Goal: Task Accomplishment & Management: Complete application form

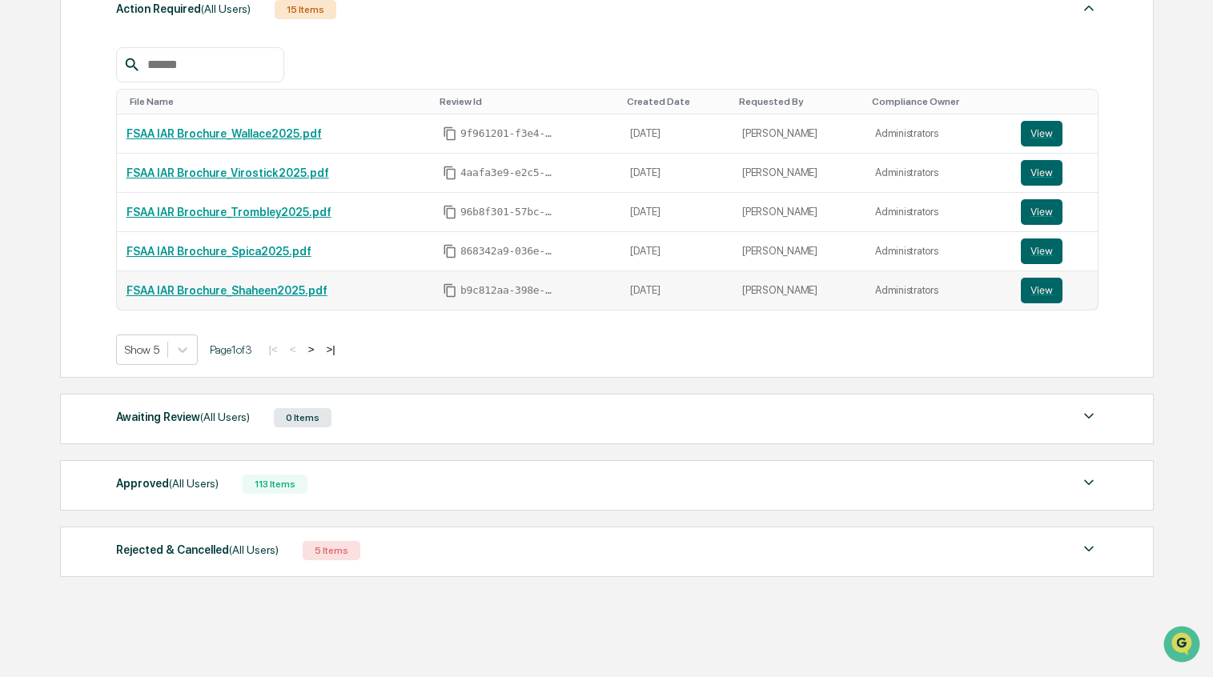
scroll to position [261, 0]
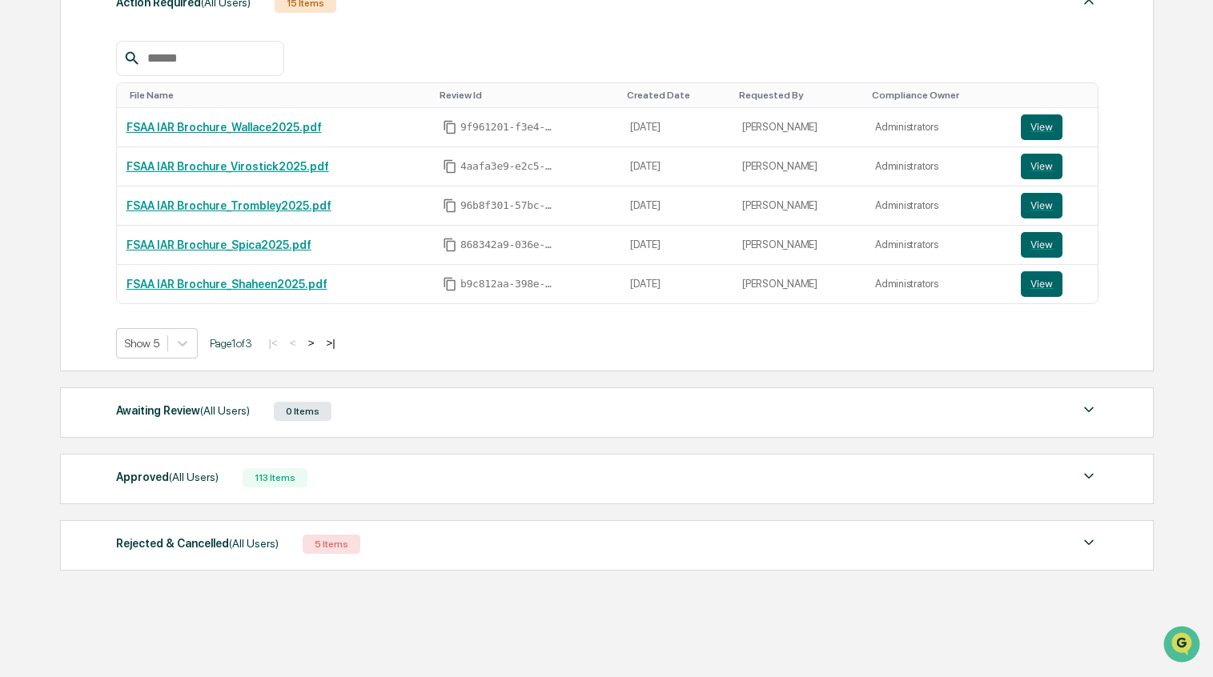
click at [272, 480] on div "113 Items" at bounding box center [275, 477] width 65 height 19
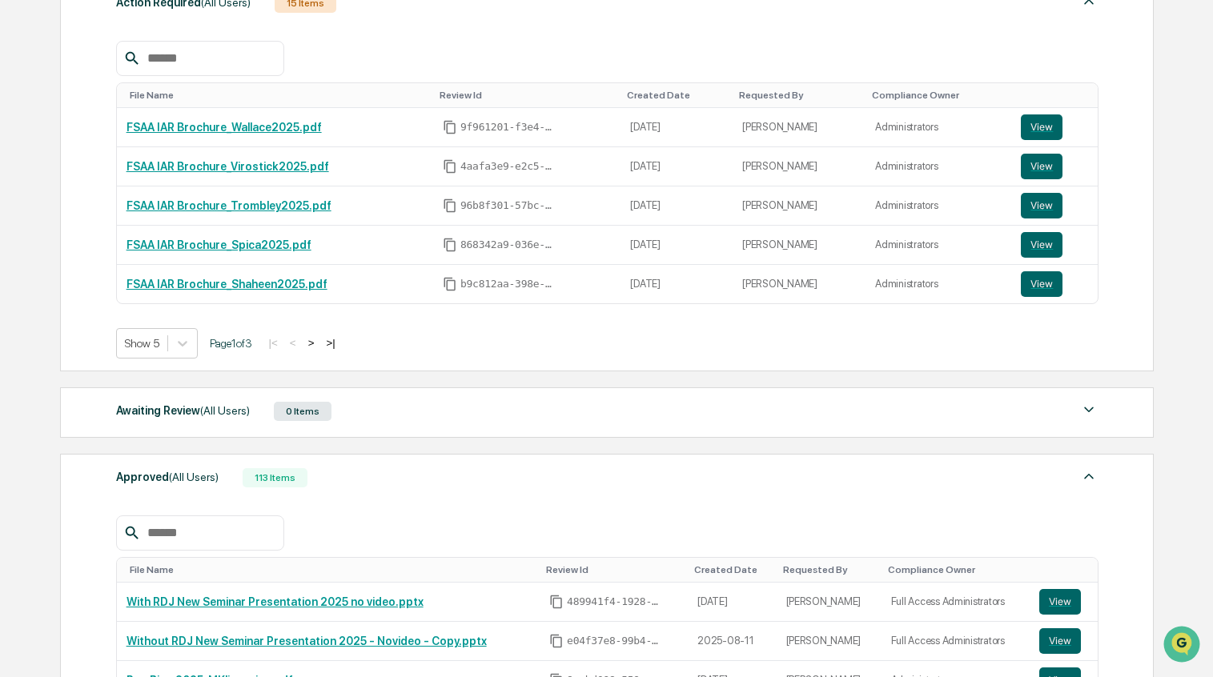
click at [247, 525] on input "text" at bounding box center [209, 533] width 136 height 21
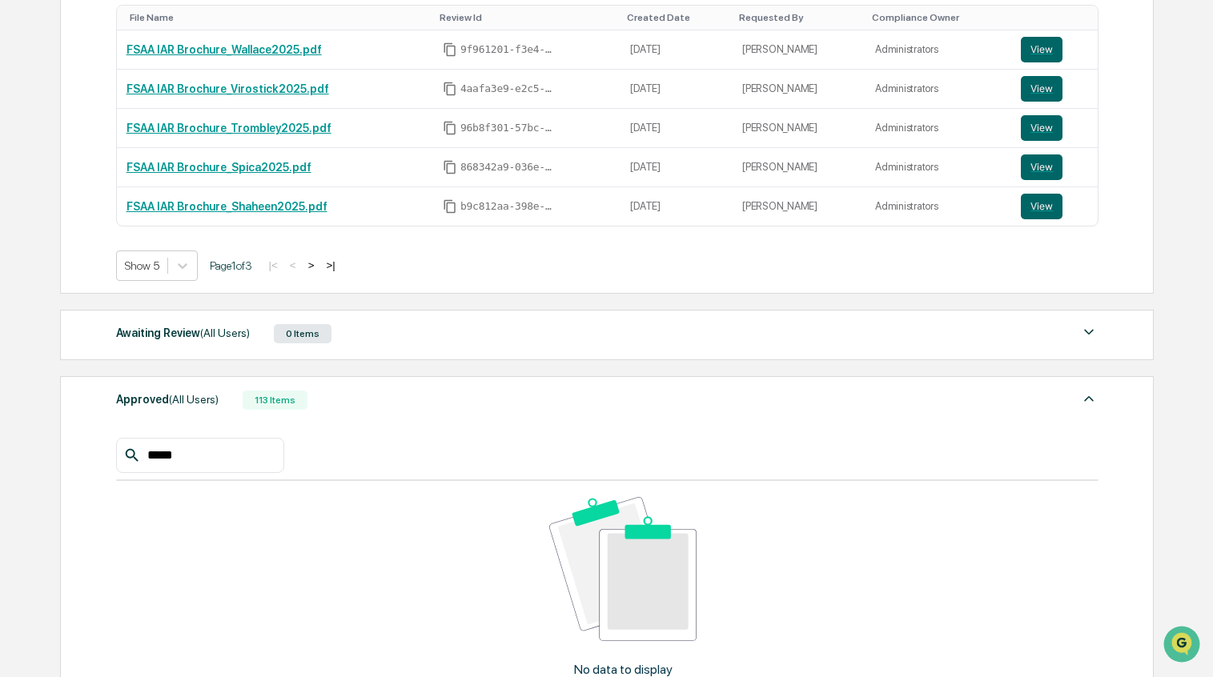
scroll to position [380, 0]
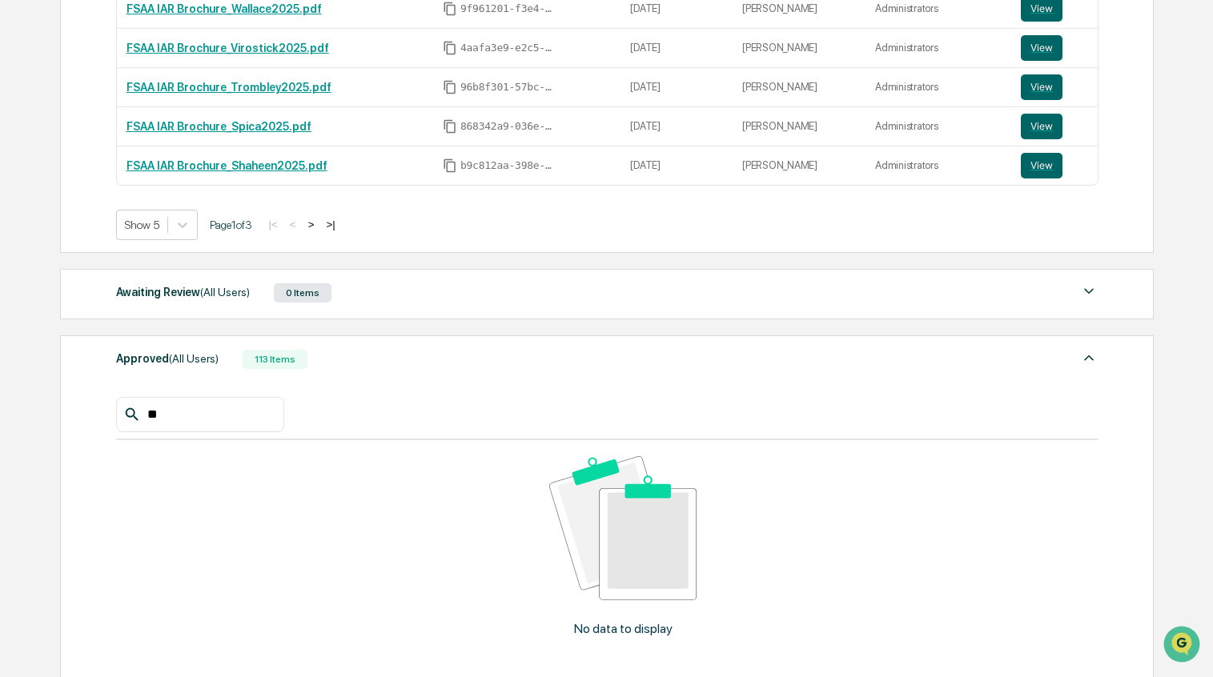
type input "*"
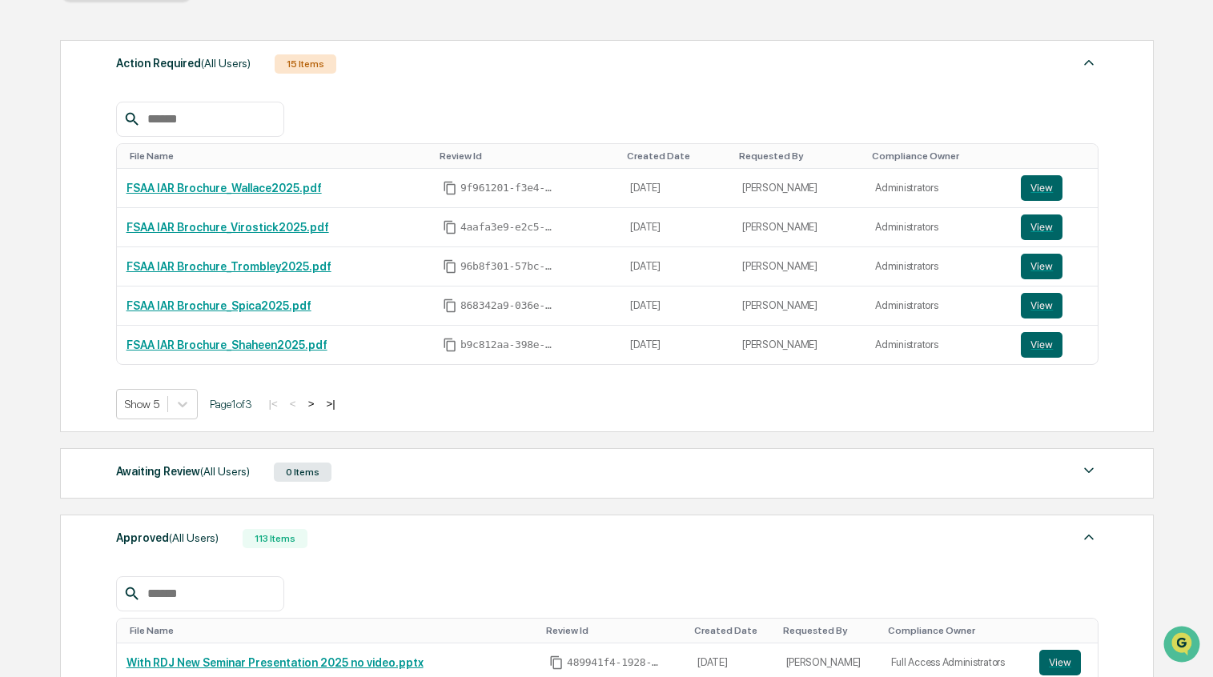
scroll to position [187, 0]
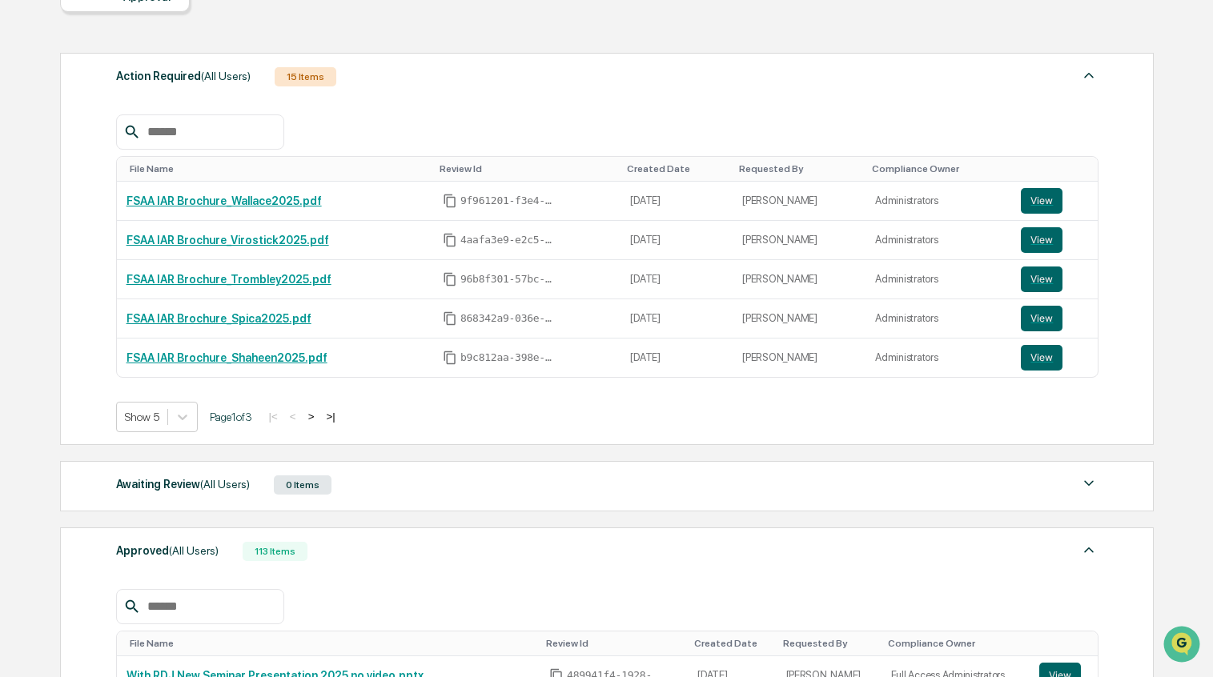
click at [318, 416] on button ">" at bounding box center [311, 417] width 16 height 14
click at [318, 416] on button ">" at bounding box center [313, 417] width 16 height 14
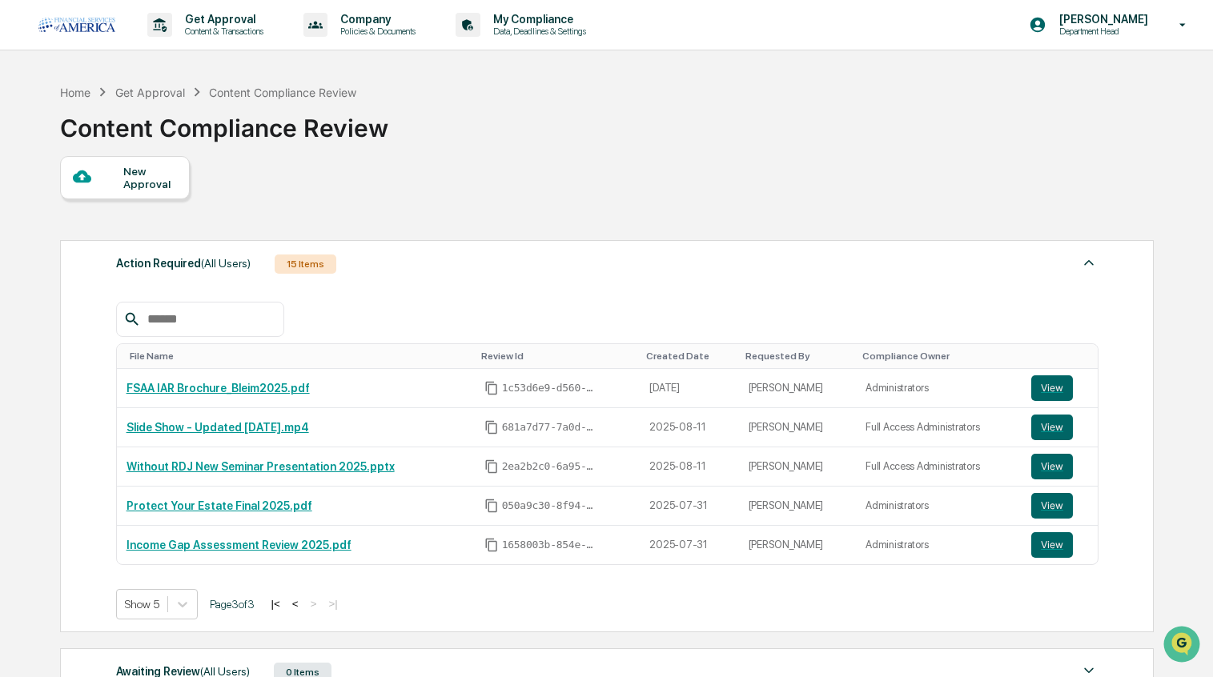
scroll to position [0, 0]
click at [134, 190] on div "New Approval" at bounding box center [150, 178] width 54 height 26
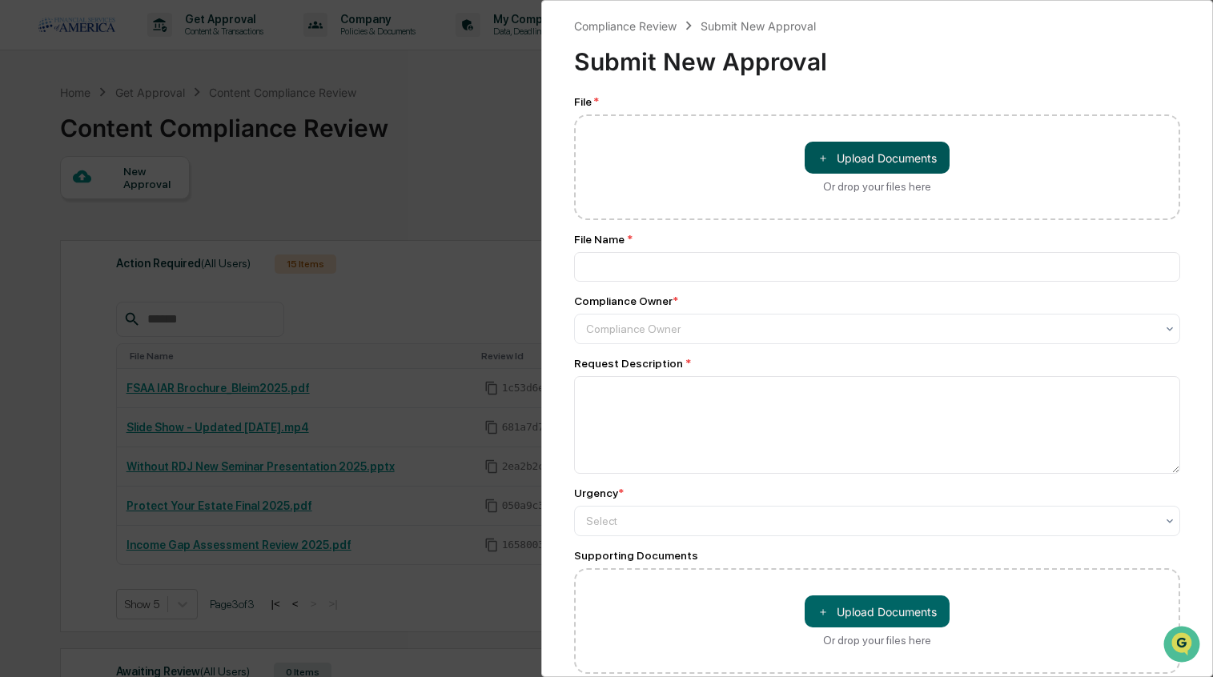
click at [877, 161] on button "＋ Upload Documents" at bounding box center [877, 158] width 145 height 32
type input "**********"
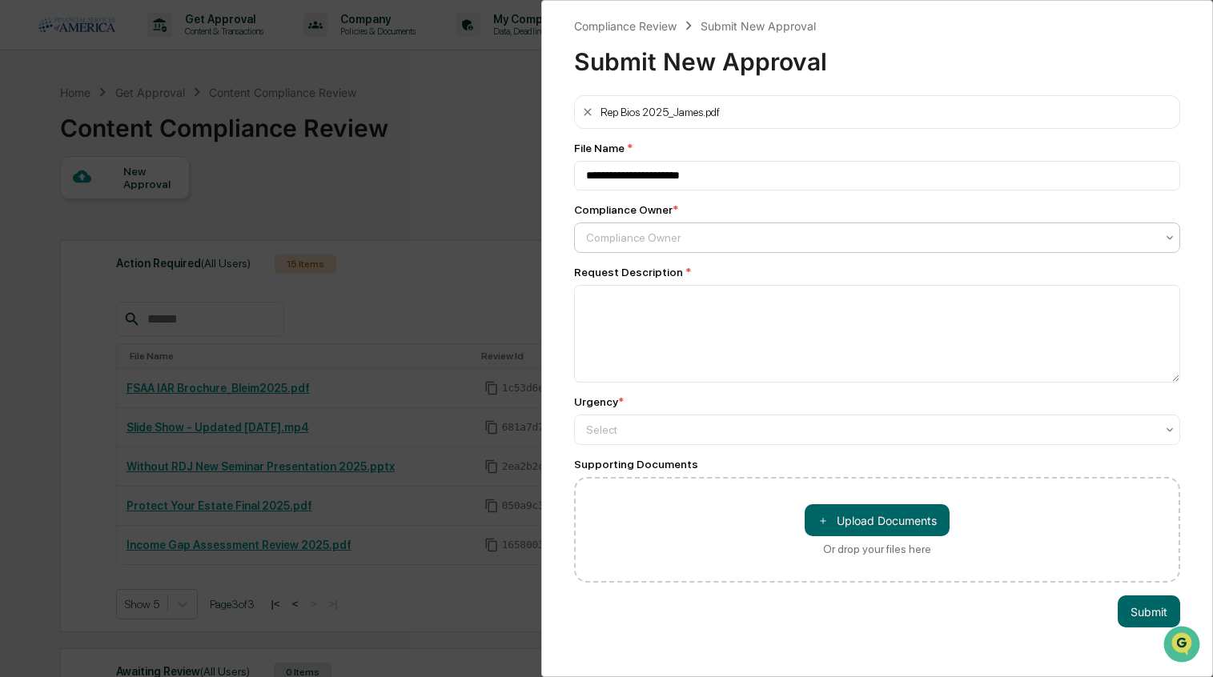
click at [628, 249] on div "Compliance Owner" at bounding box center [871, 238] width 586 height 22
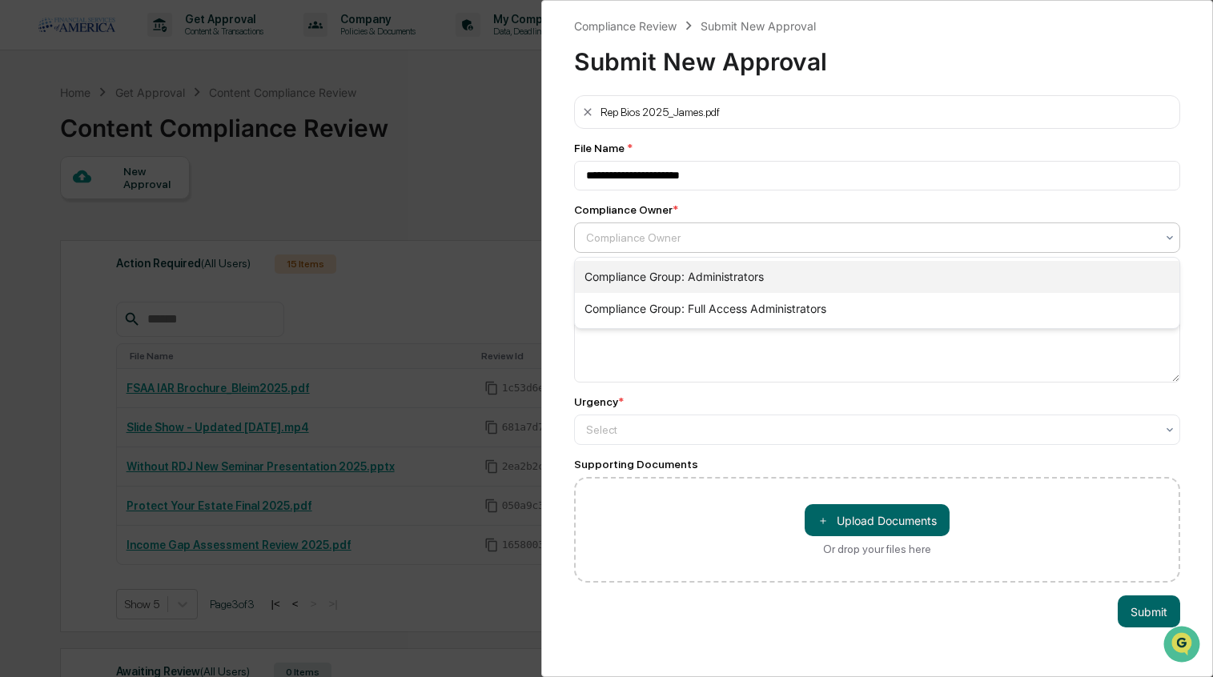
click at [626, 279] on div "Compliance Group: Administrators" at bounding box center [877, 277] width 605 height 32
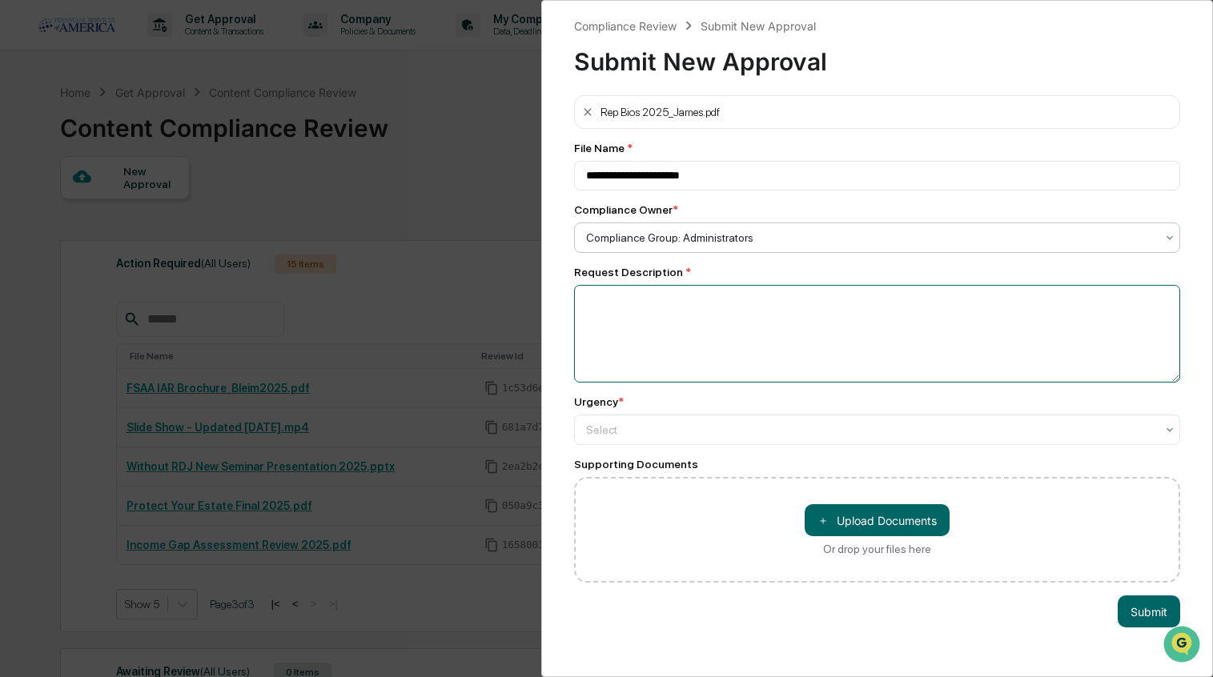
click at [624, 297] on textarea at bounding box center [877, 334] width 607 height 98
type textarea "*******"
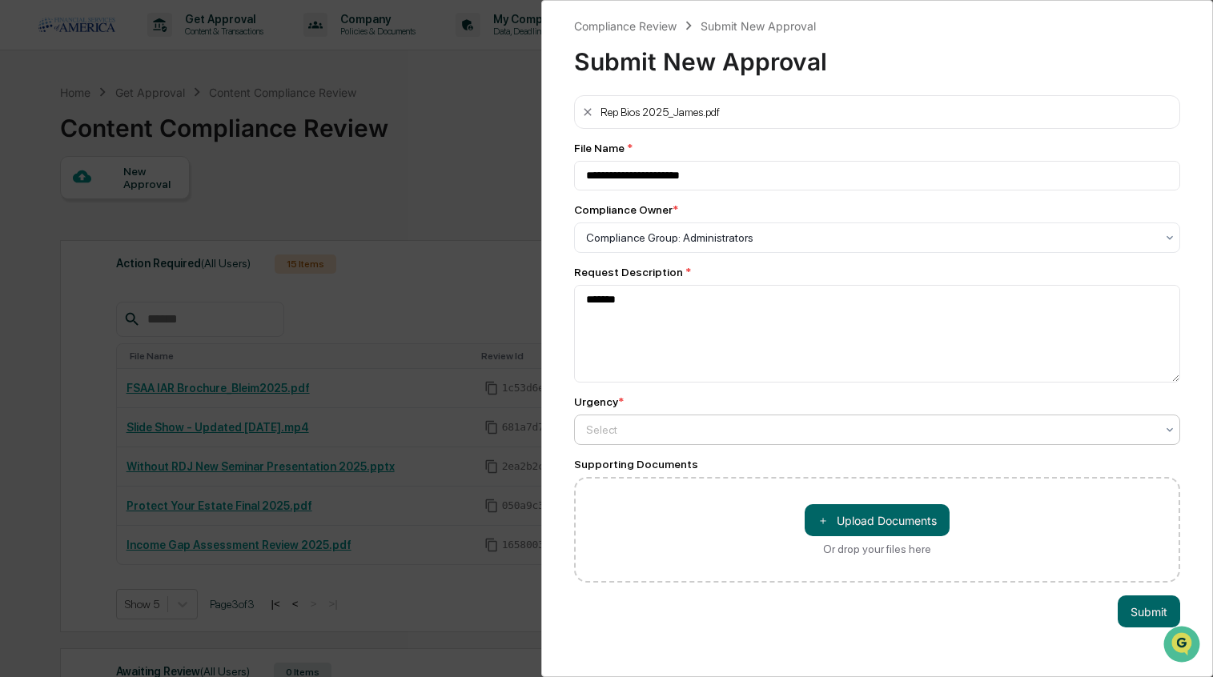
click at [613, 425] on div "Select" at bounding box center [871, 430] width 570 height 13
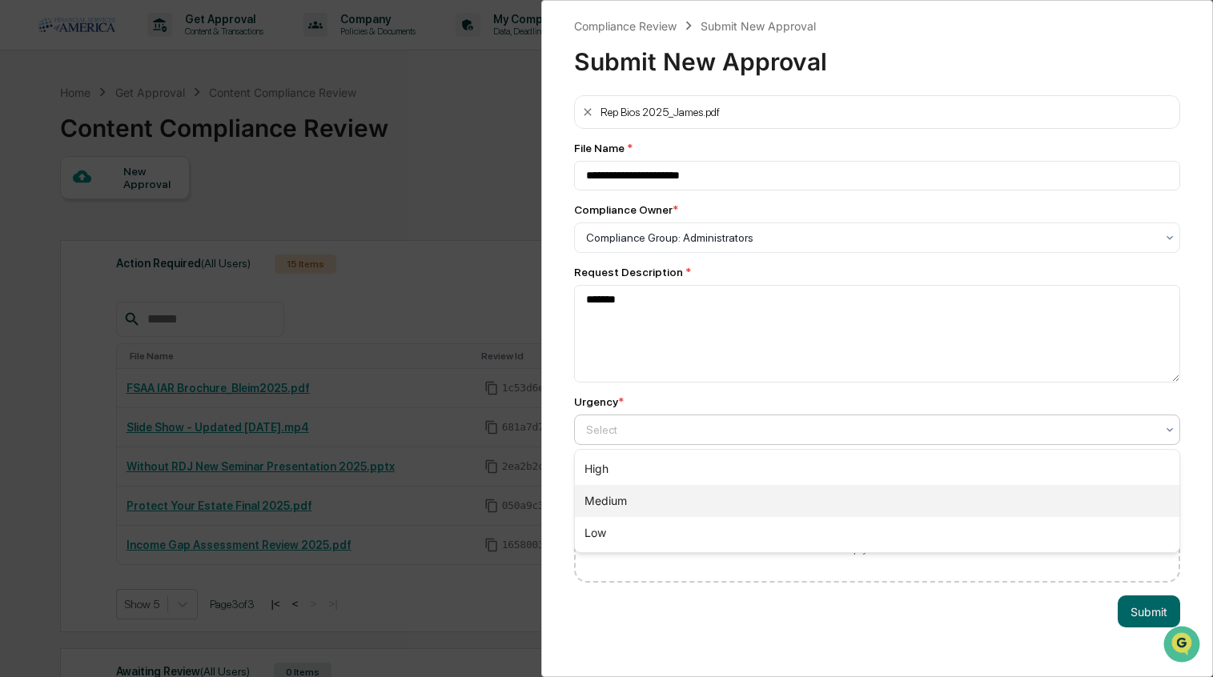
click at [623, 494] on div "Medium" at bounding box center [877, 501] width 605 height 32
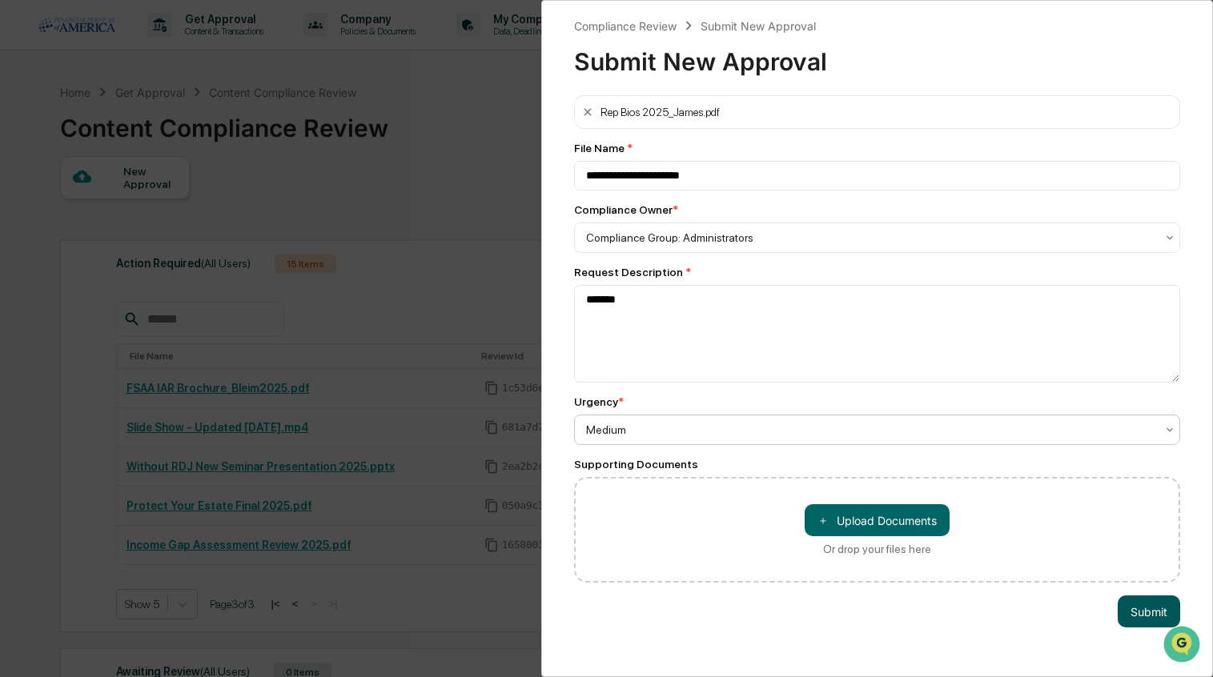
click at [1147, 609] on button "Submit" at bounding box center [1149, 612] width 62 height 32
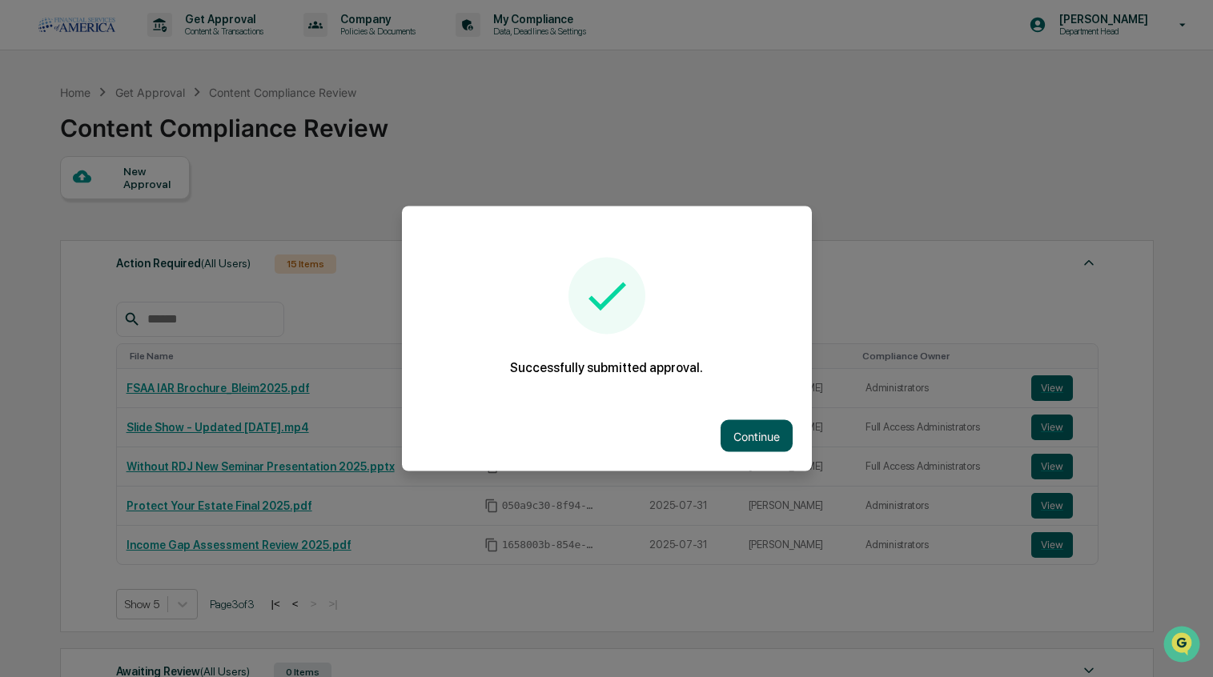
click at [766, 432] on button "Continue" at bounding box center [757, 436] width 72 height 32
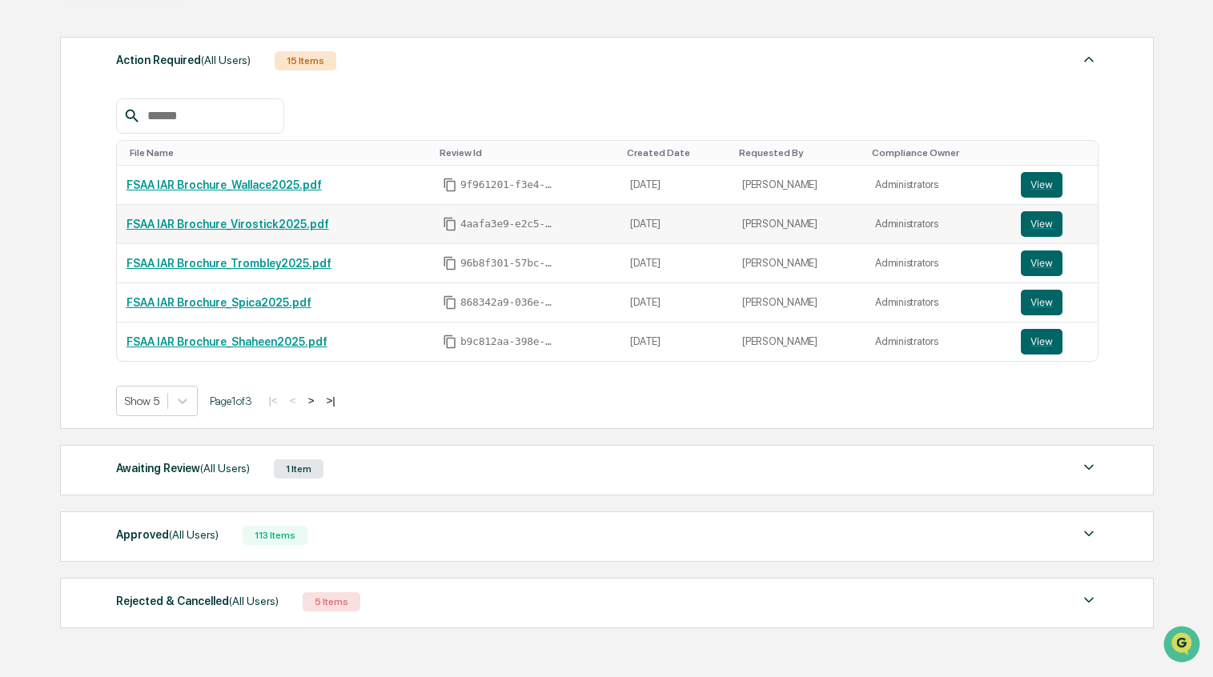
scroll to position [216, 0]
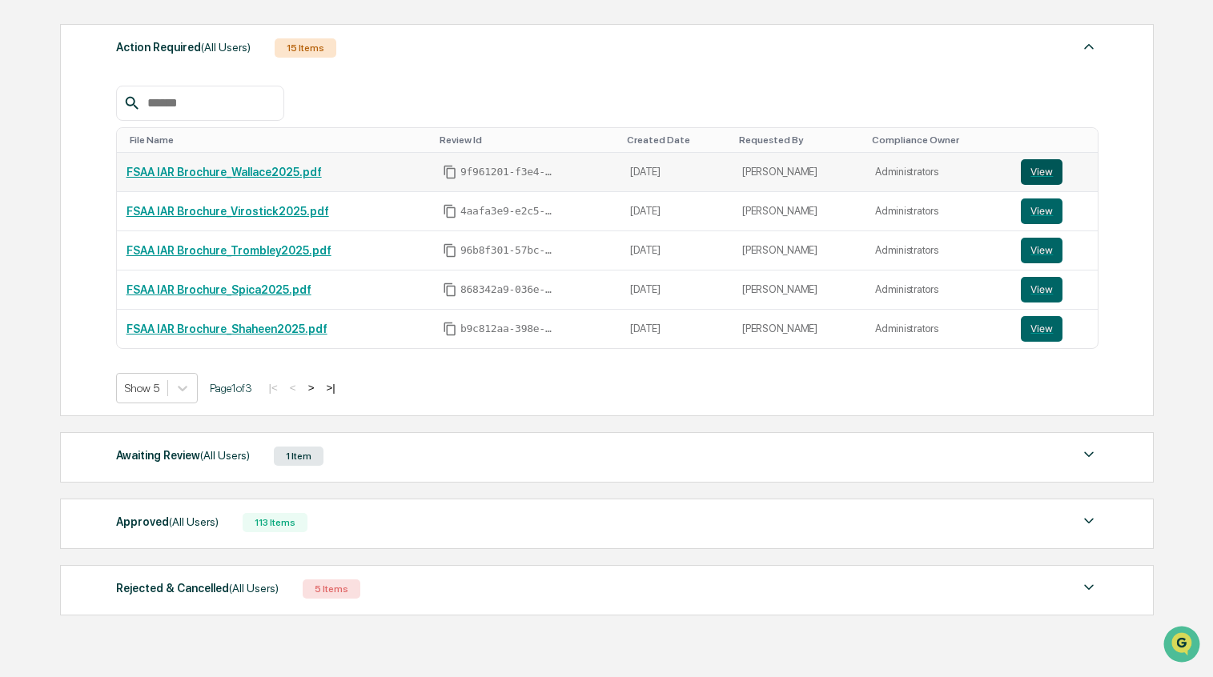
click at [1031, 165] on button "View" at bounding box center [1042, 172] width 42 height 26
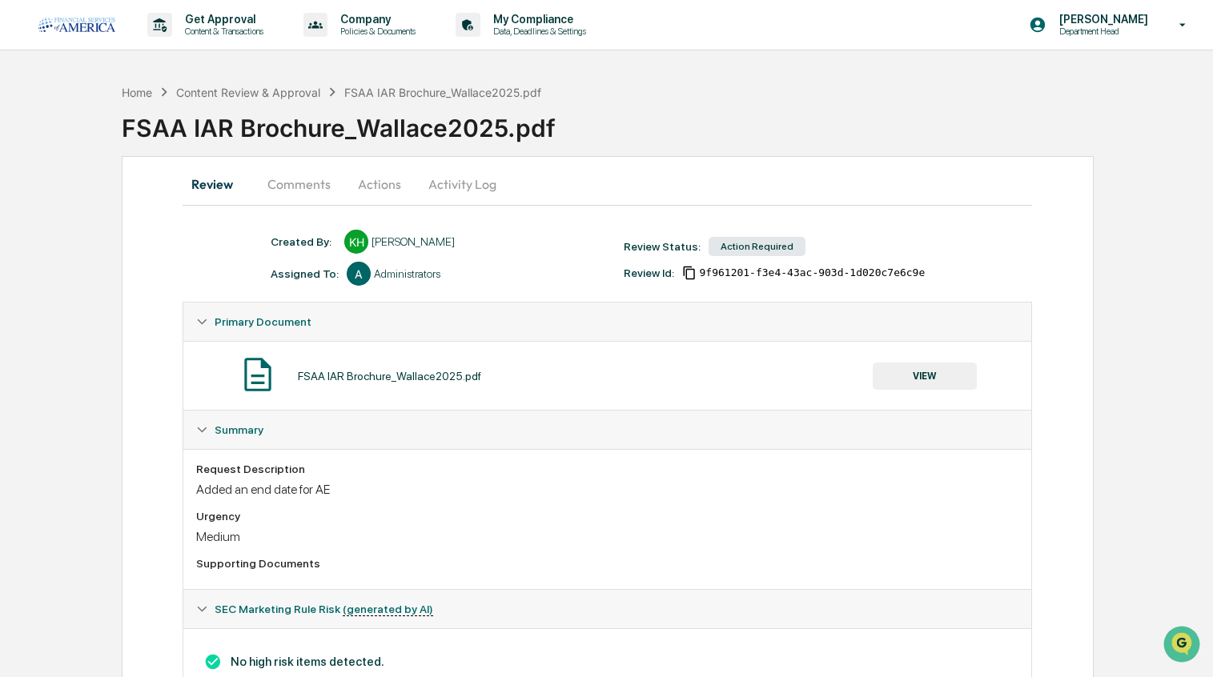
click at [327, 183] on button "Comments" at bounding box center [299, 184] width 89 height 38
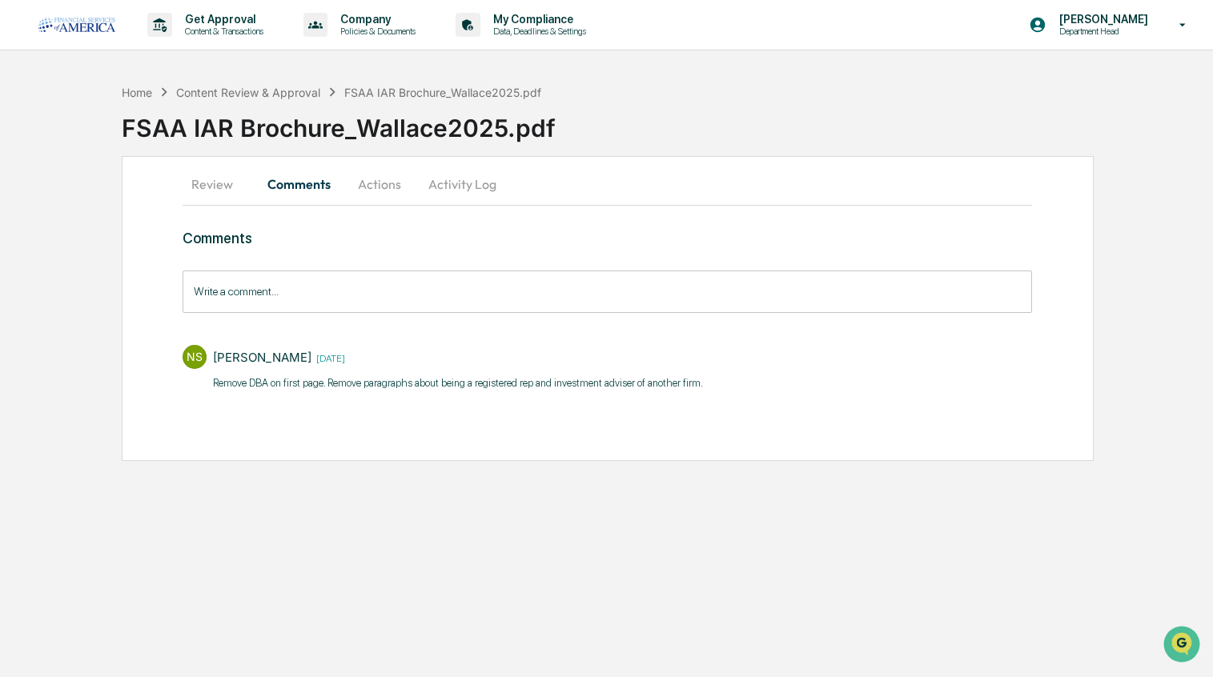
click at [223, 193] on button "Review" at bounding box center [219, 184] width 72 height 38
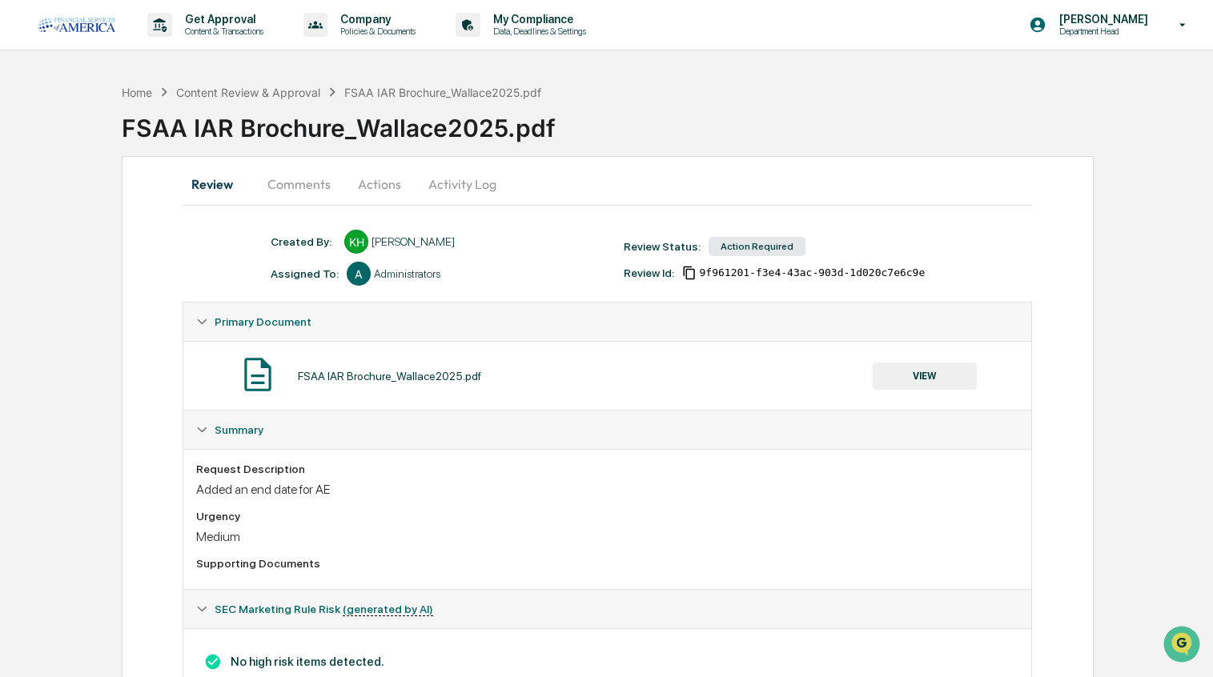
click at [376, 191] on button "Actions" at bounding box center [380, 184] width 72 height 38
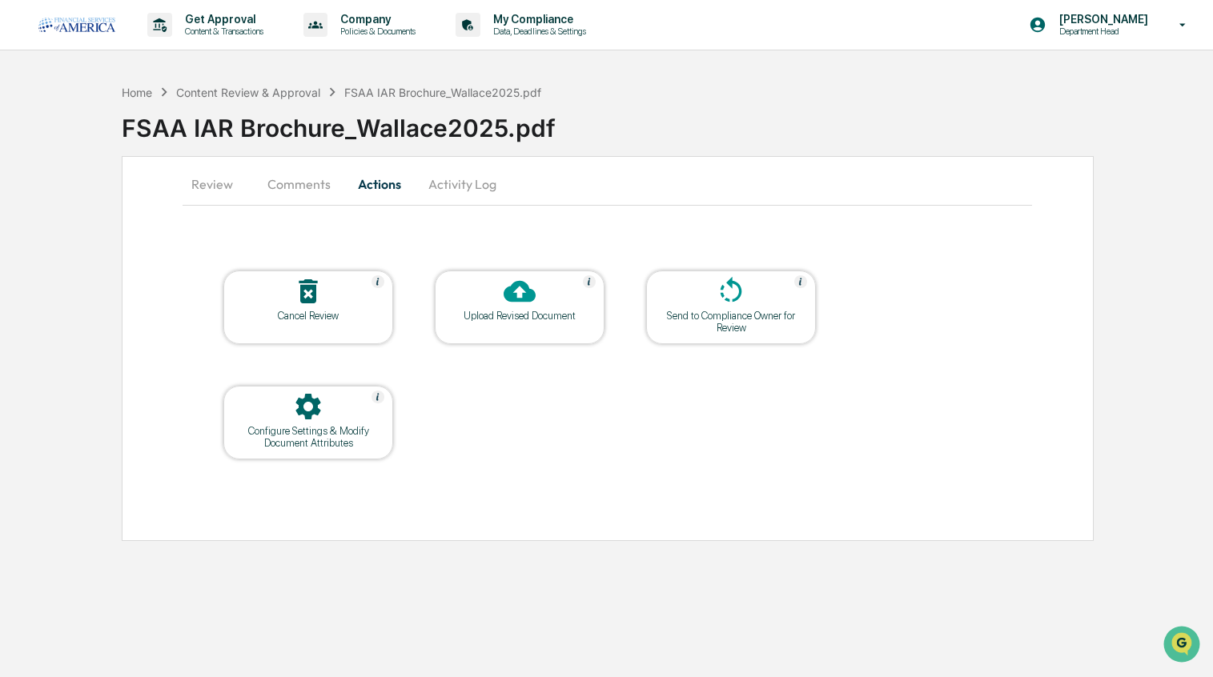
click at [531, 307] on icon at bounding box center [520, 291] width 32 height 32
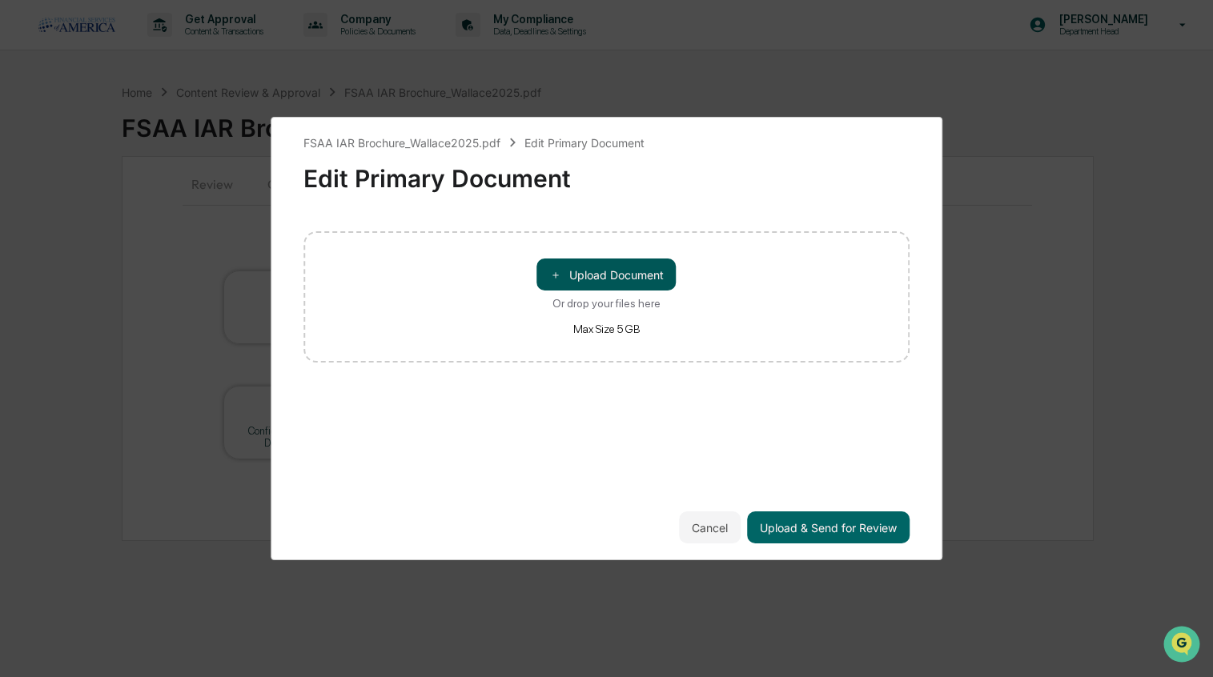
click at [573, 276] on button "＋ Upload Document" at bounding box center [606, 275] width 139 height 32
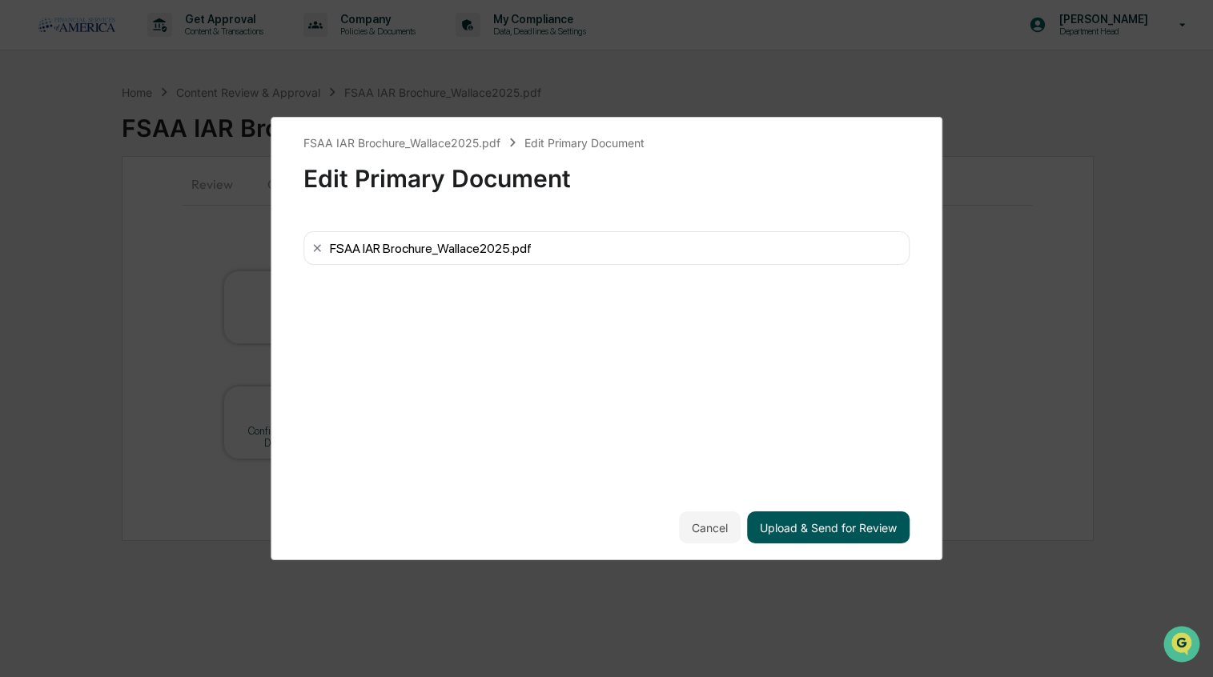
click at [794, 534] on button "Upload & Send for Review" at bounding box center [828, 528] width 163 height 32
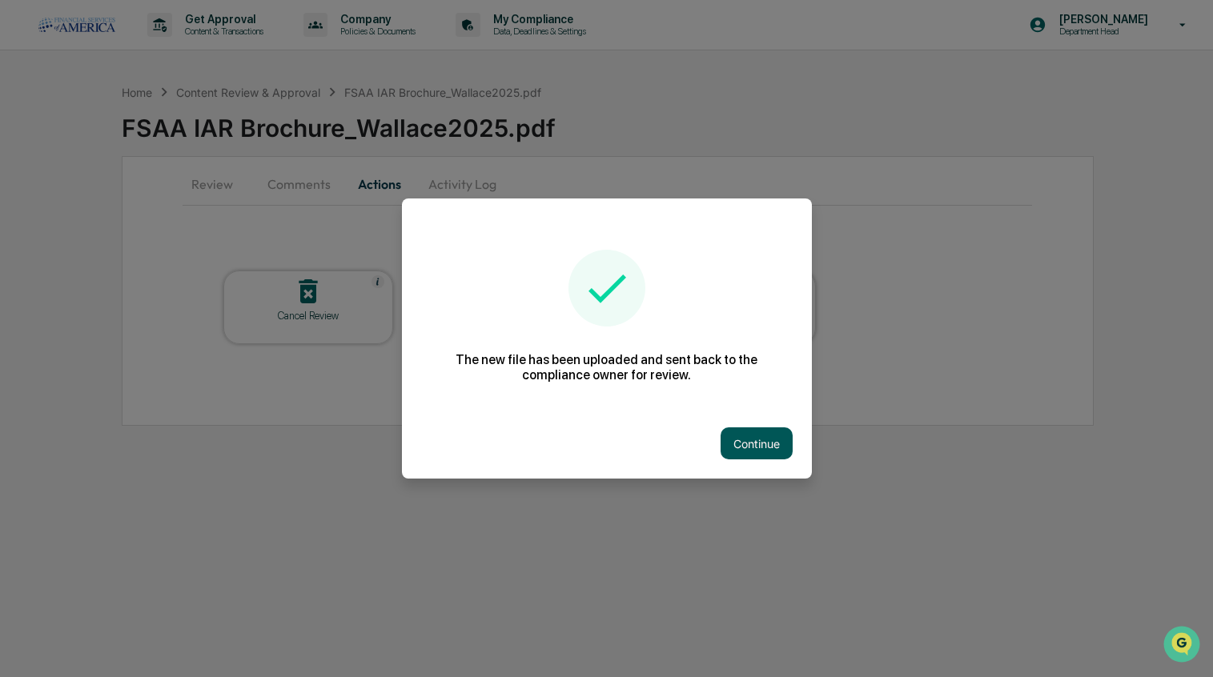
click at [739, 429] on button "Continue" at bounding box center [757, 444] width 72 height 32
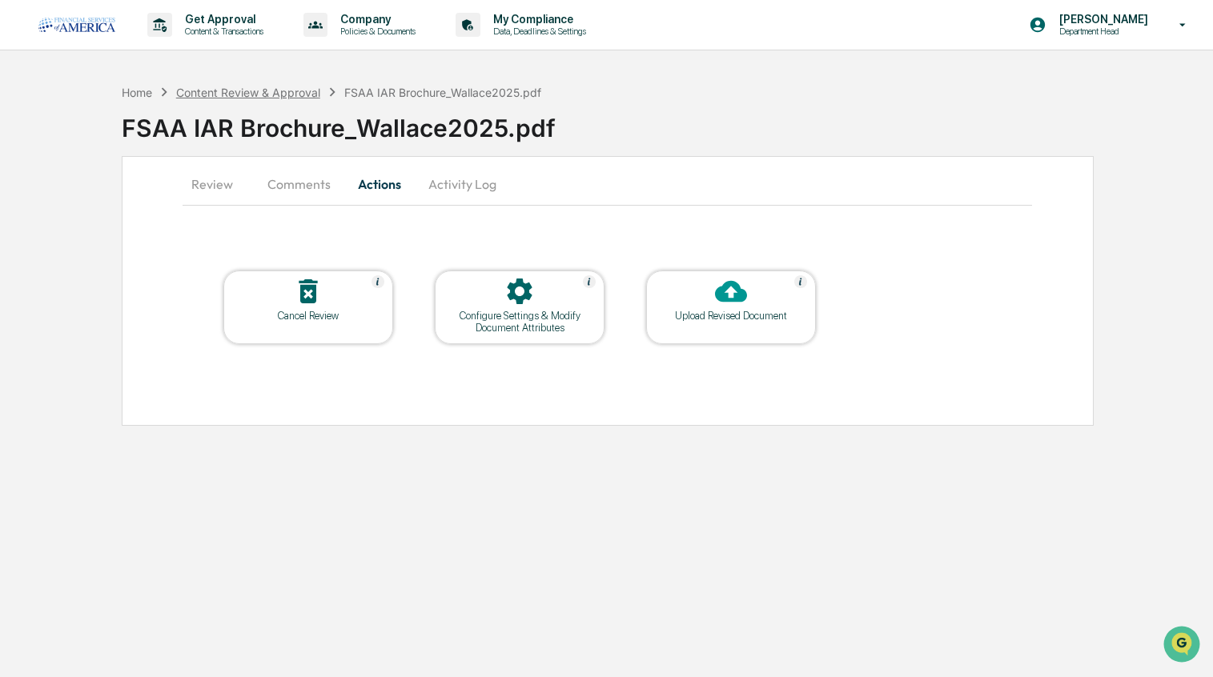
click at [195, 86] on div "Content Review & Approval" at bounding box center [248, 93] width 144 height 14
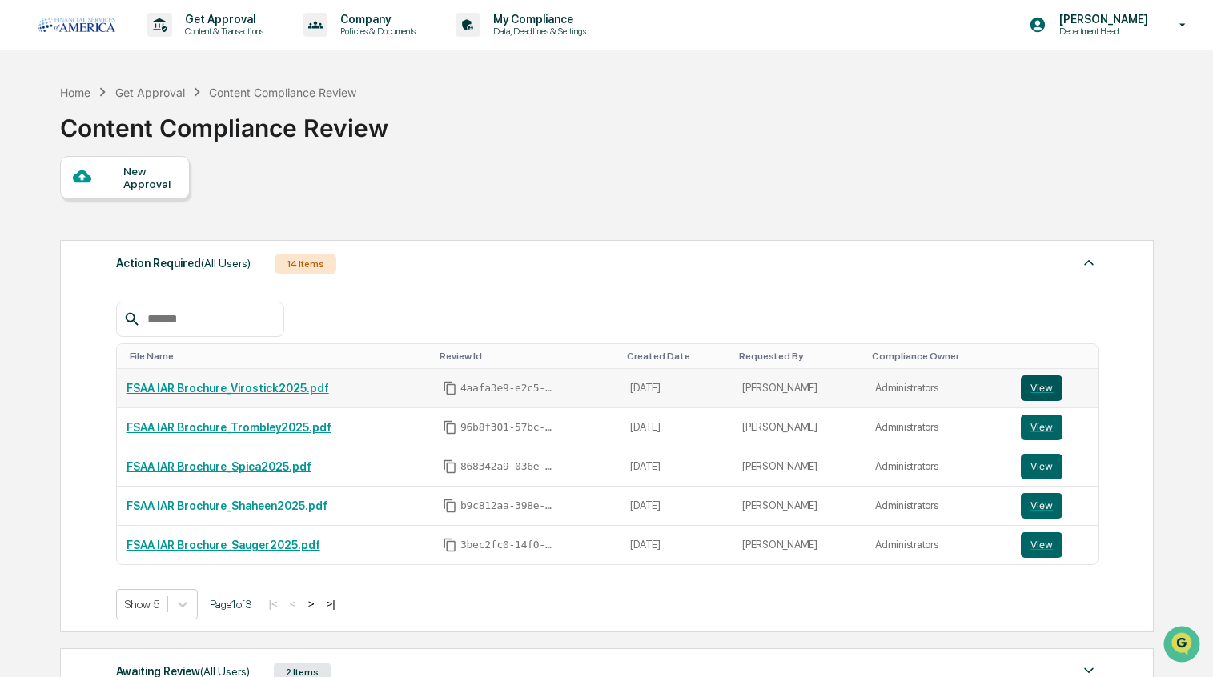
click at [1031, 380] on button "View" at bounding box center [1042, 389] width 42 height 26
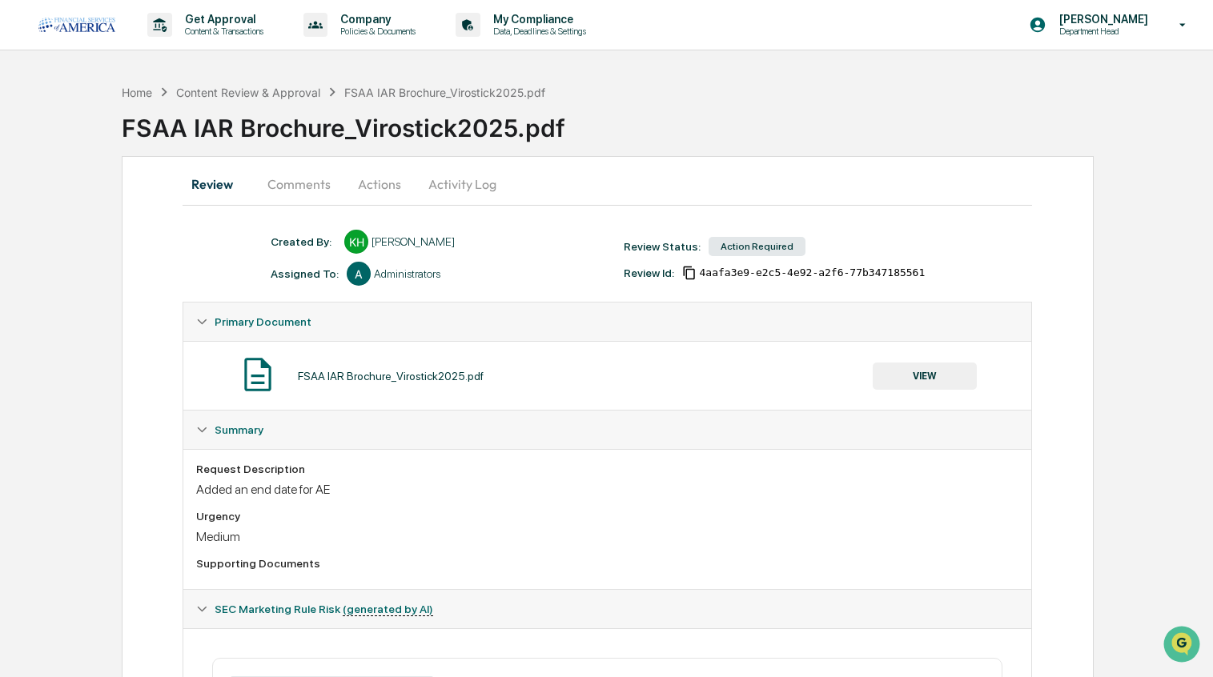
click at [308, 183] on button "Comments" at bounding box center [299, 184] width 89 height 38
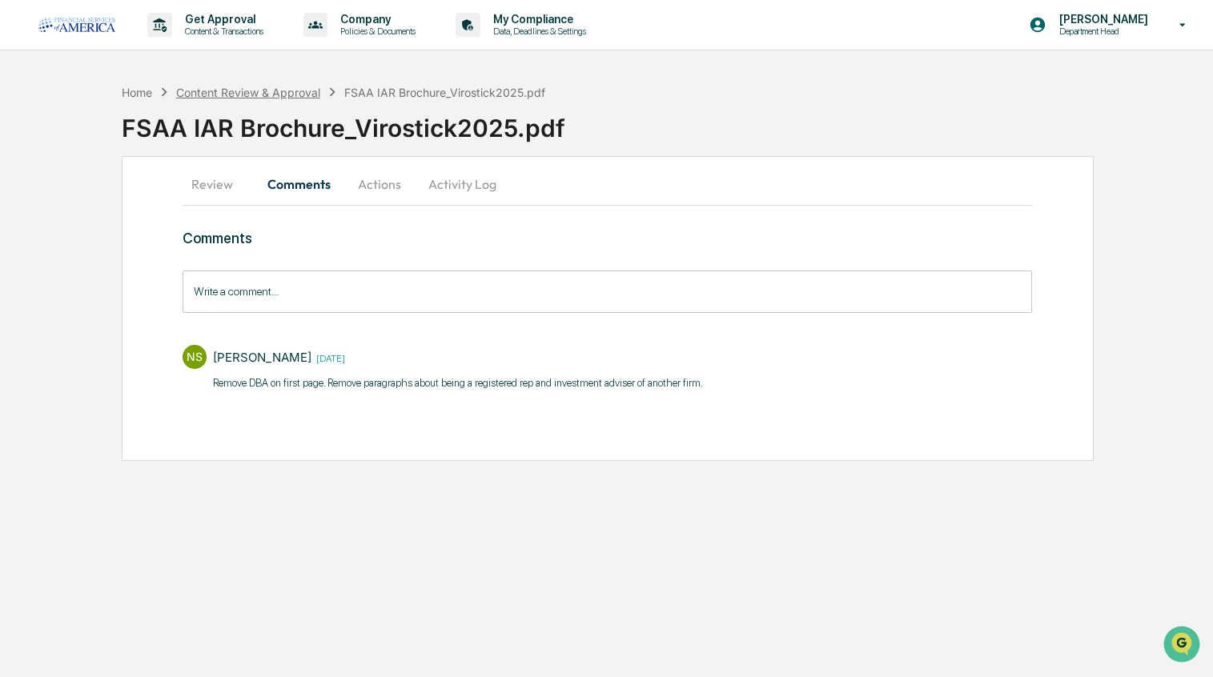
click at [240, 86] on div "Content Review & Approval" at bounding box center [248, 93] width 144 height 14
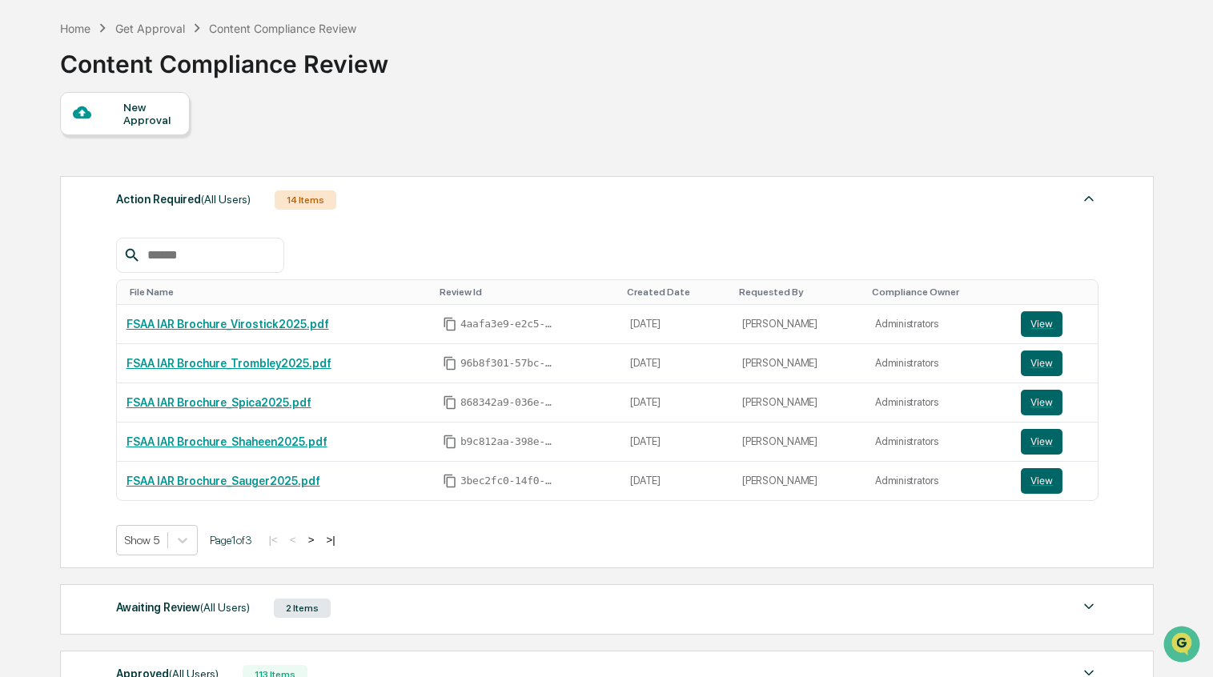
scroll to position [69, 0]
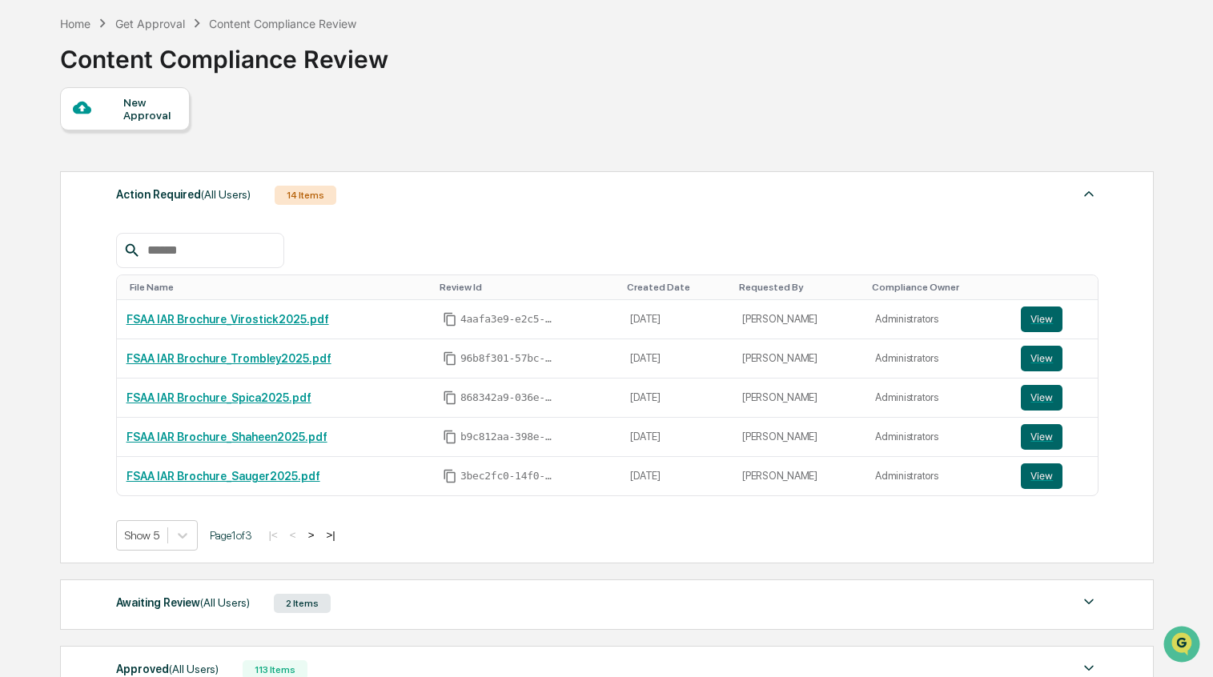
click at [296, 597] on div "2 Items" at bounding box center [302, 603] width 57 height 19
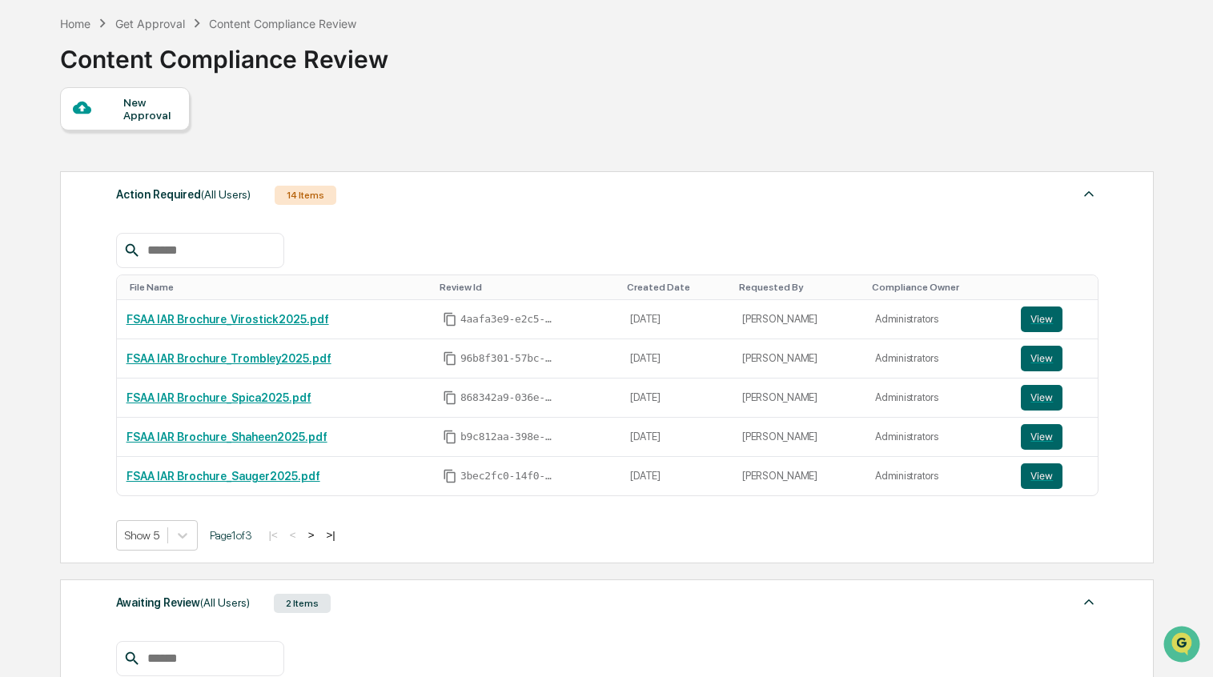
click at [297, 598] on div "2 Items" at bounding box center [302, 603] width 57 height 19
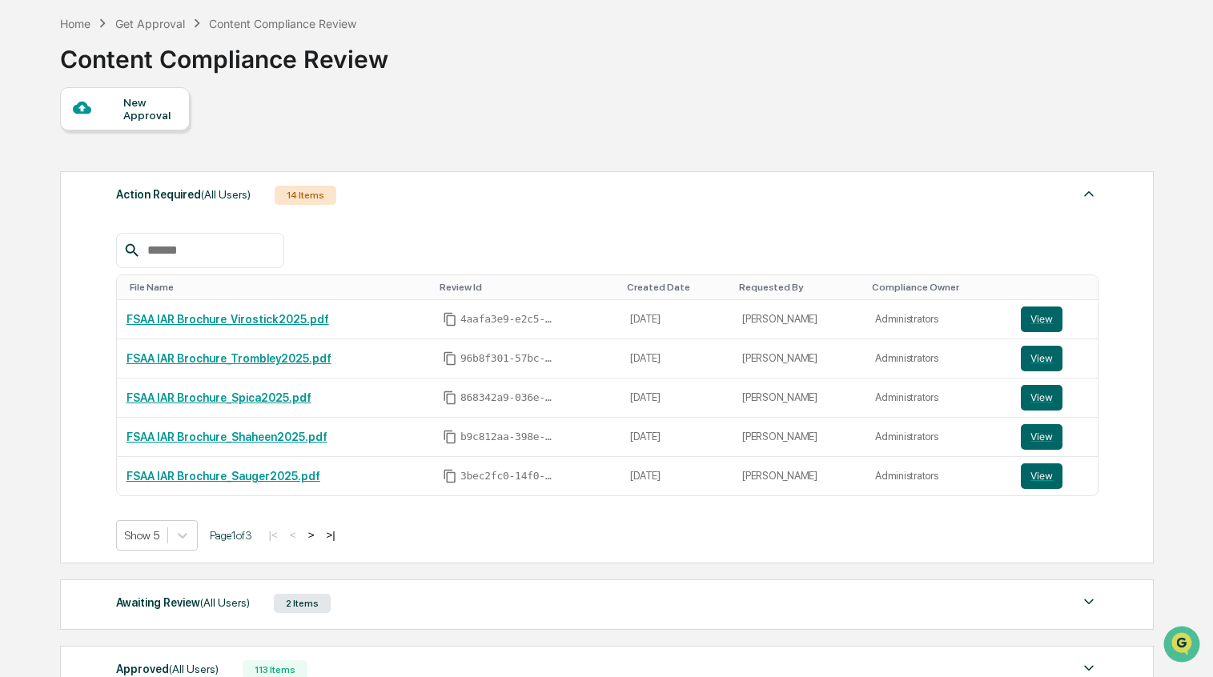
click at [297, 598] on div "2 Items" at bounding box center [302, 603] width 57 height 19
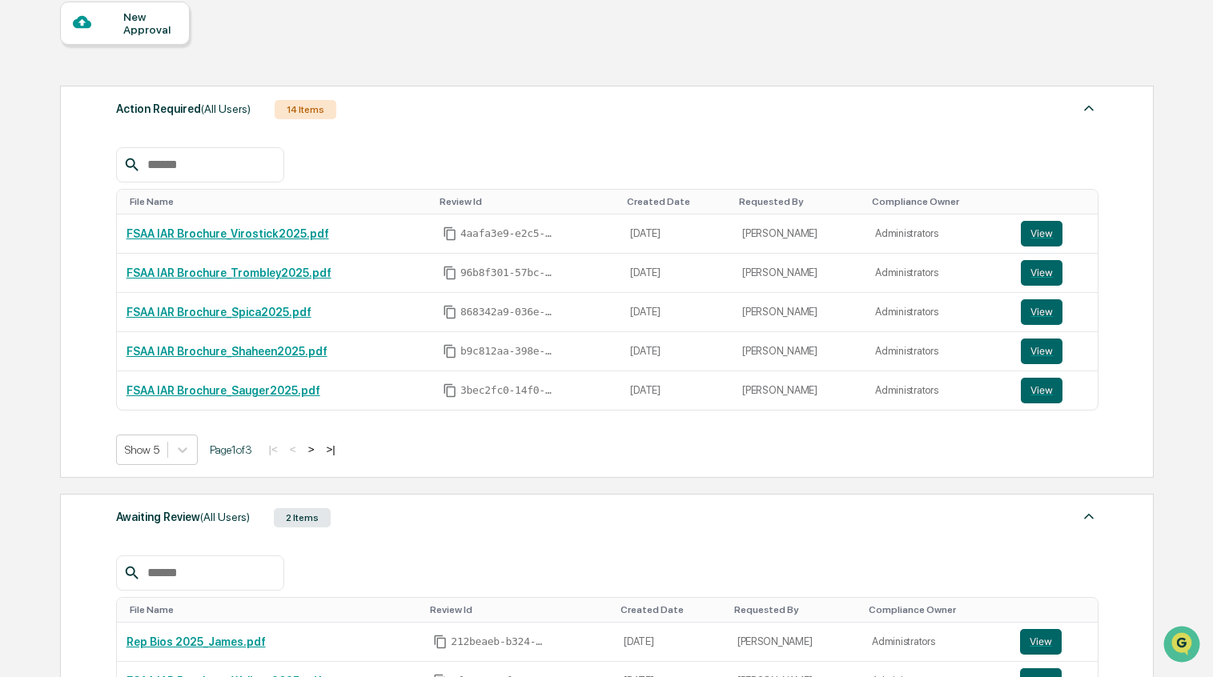
scroll to position [184, 0]
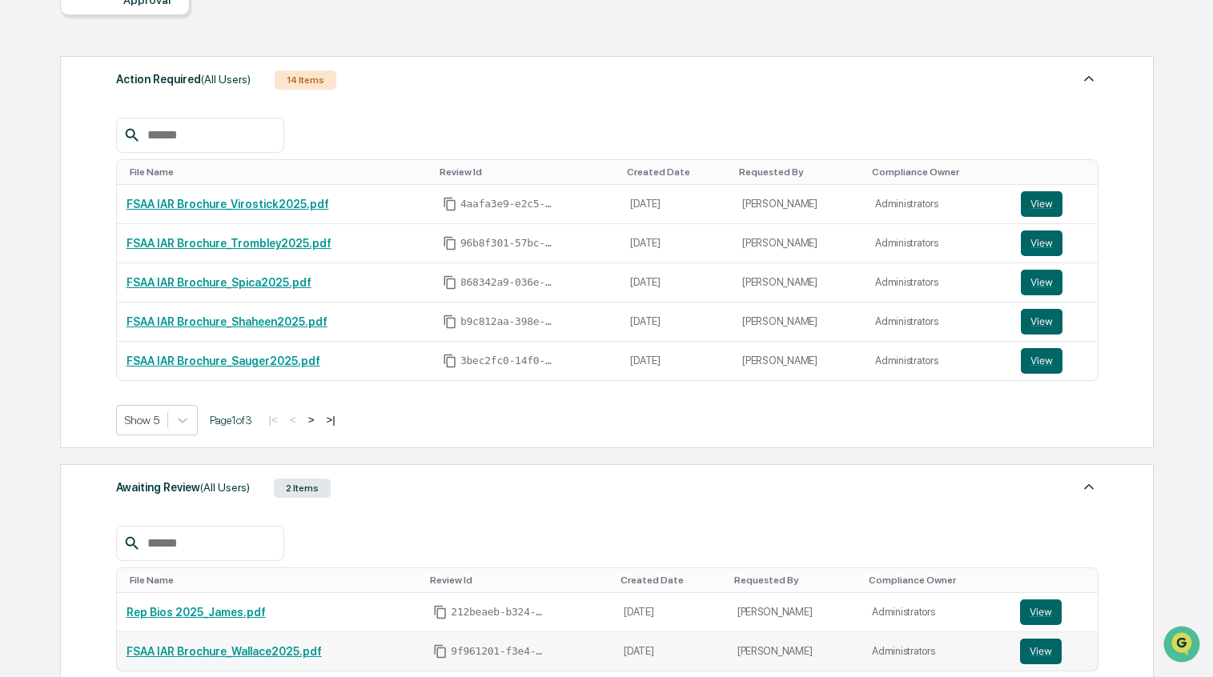
click at [267, 650] on link "FSAA IAR Brochure_Wallace2025.pdf" at bounding box center [224, 651] width 195 height 13
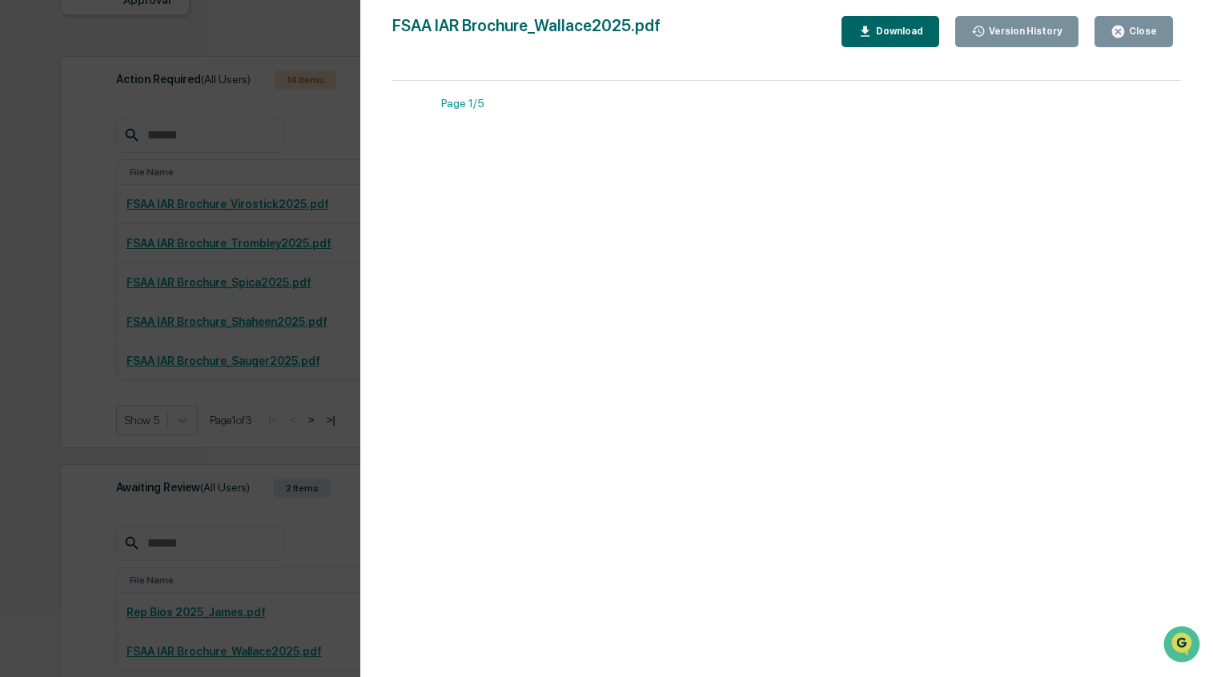
click at [1147, 34] on div "Close" at bounding box center [1141, 31] width 31 height 11
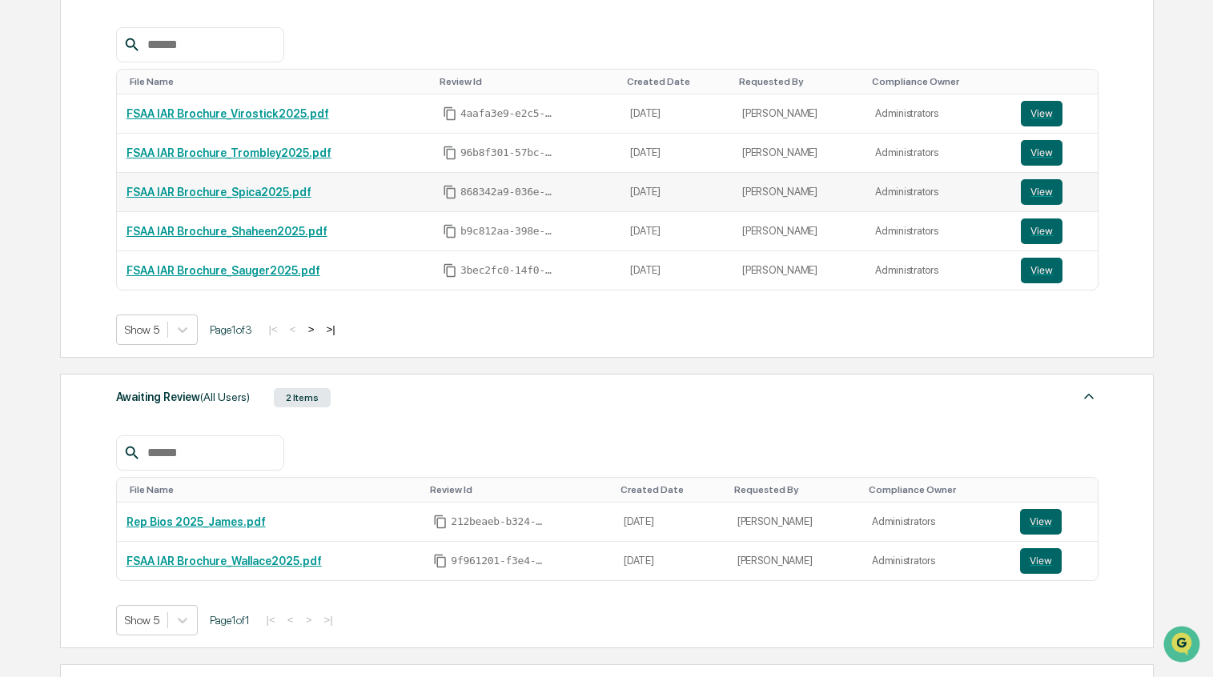
scroll to position [279, 0]
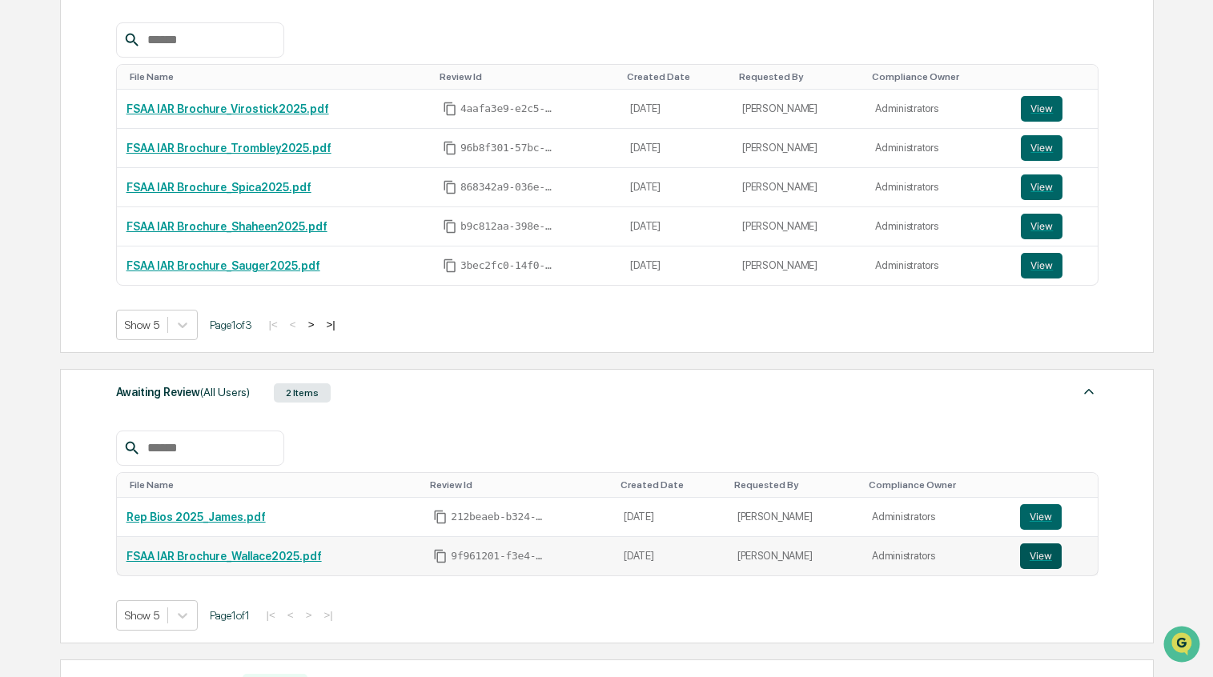
click at [1031, 549] on button "View" at bounding box center [1041, 557] width 42 height 26
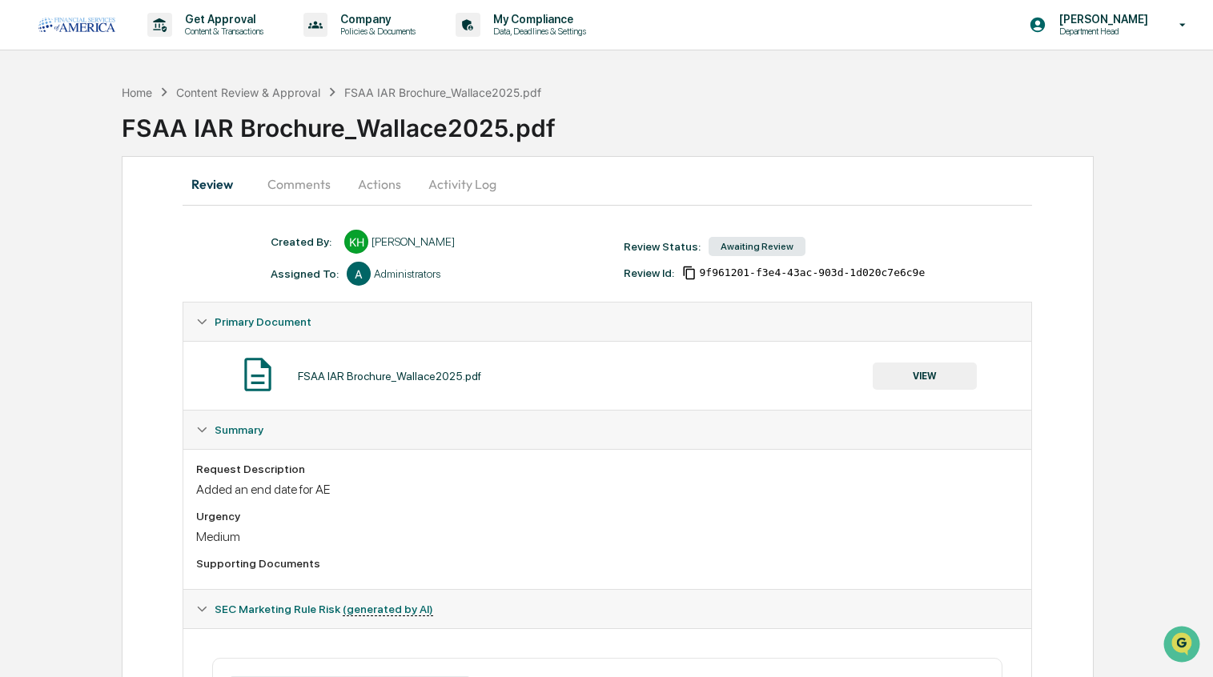
click at [378, 187] on button "Actions" at bounding box center [380, 184] width 72 height 38
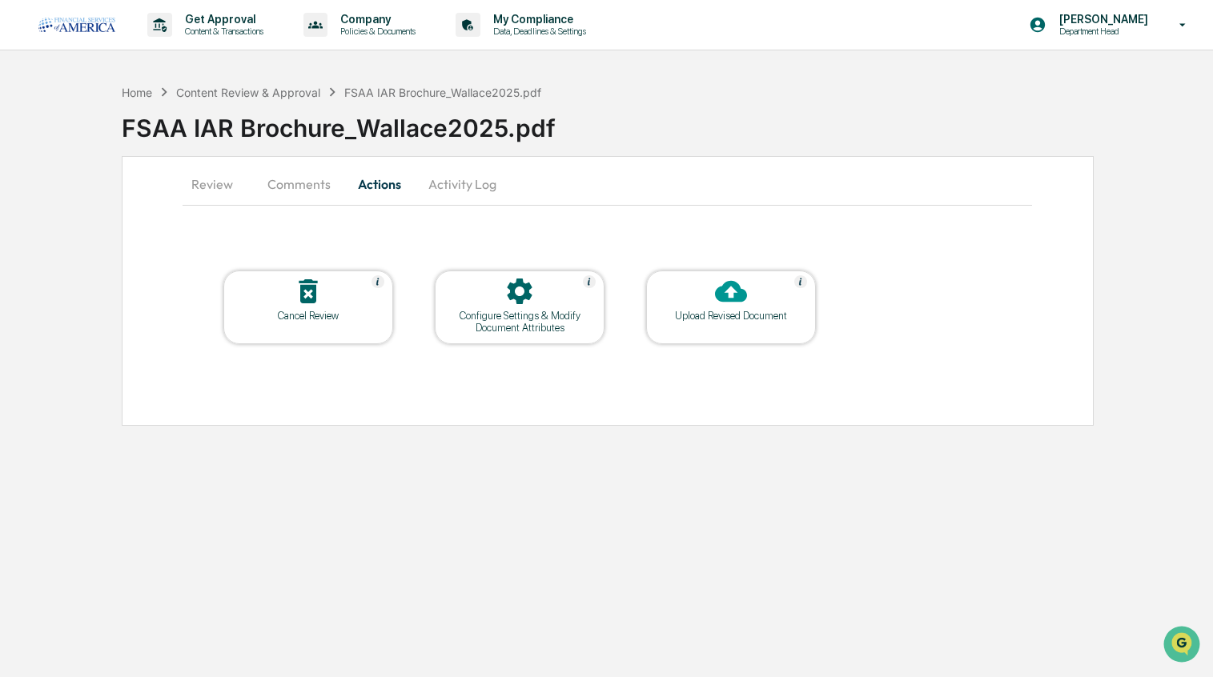
click at [739, 320] on div "Upload Revised Document" at bounding box center [731, 316] width 144 height 12
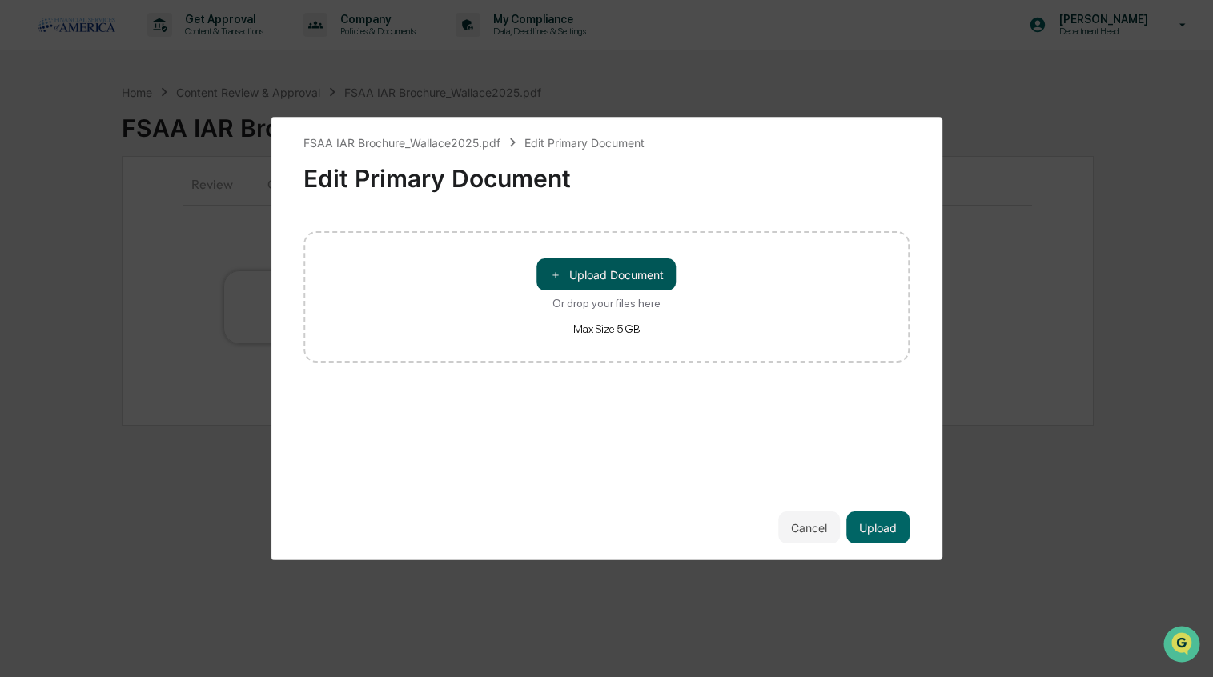
click at [643, 266] on button "＋ Upload Document" at bounding box center [606, 275] width 139 height 32
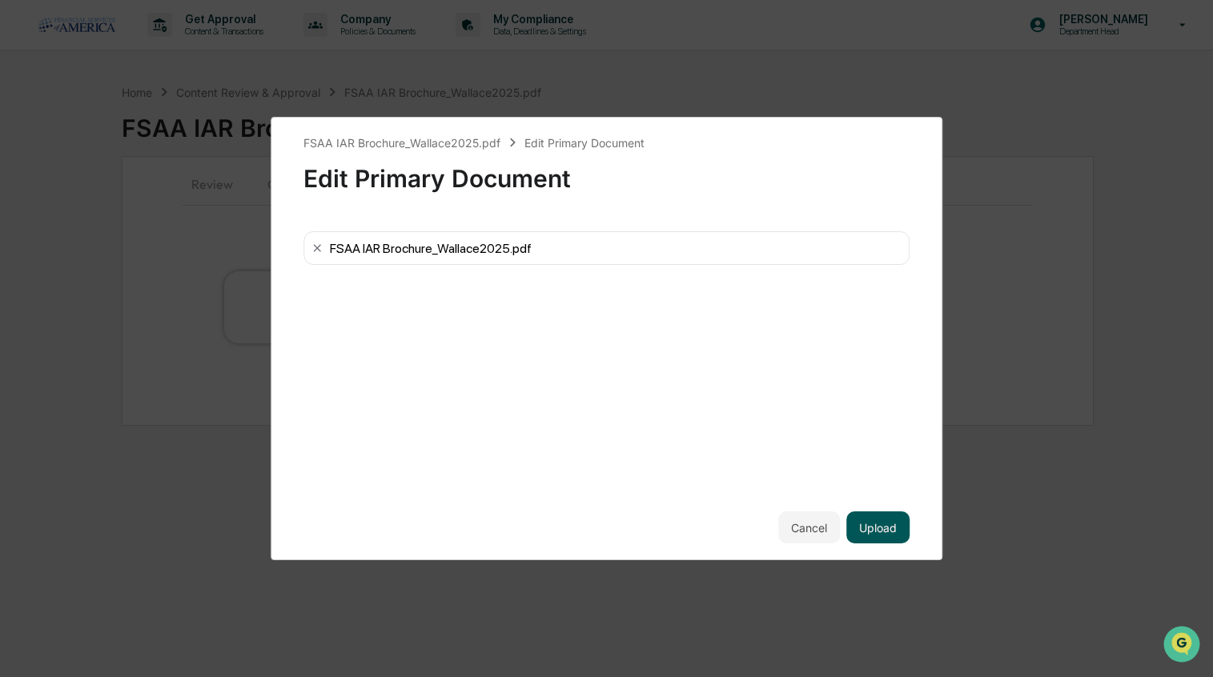
click at [878, 538] on button "Upload" at bounding box center [877, 528] width 63 height 32
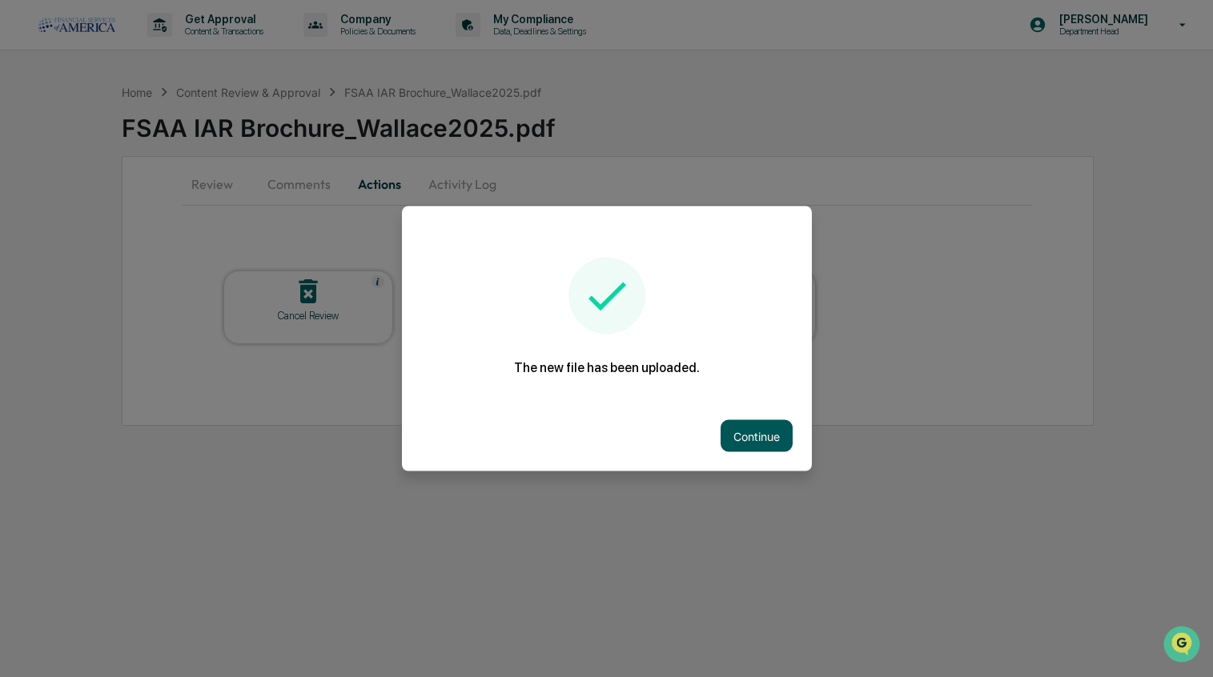
click at [762, 439] on button "Continue" at bounding box center [757, 436] width 72 height 32
